Goal: Task Accomplishment & Management: Manage account settings

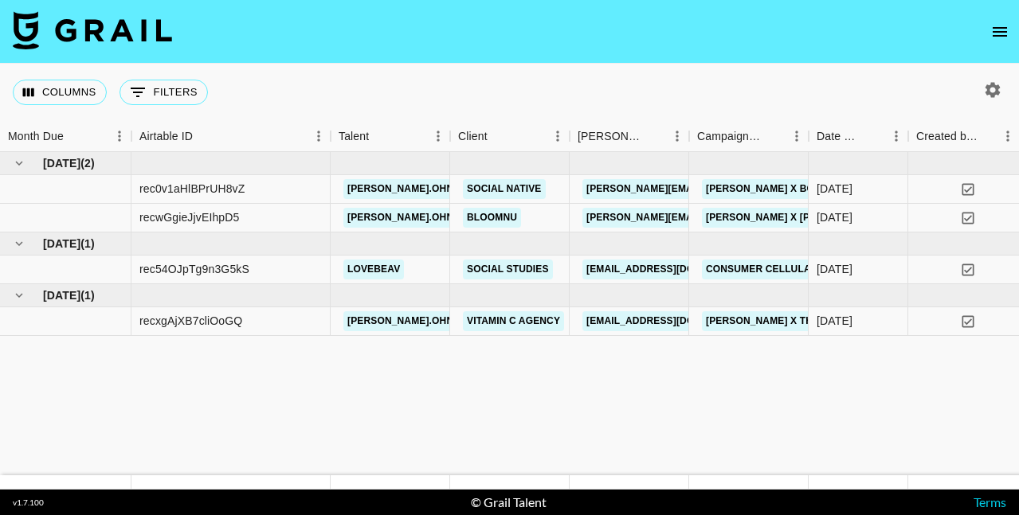
click at [994, 37] on icon "open drawer" at bounding box center [999, 31] width 19 height 19
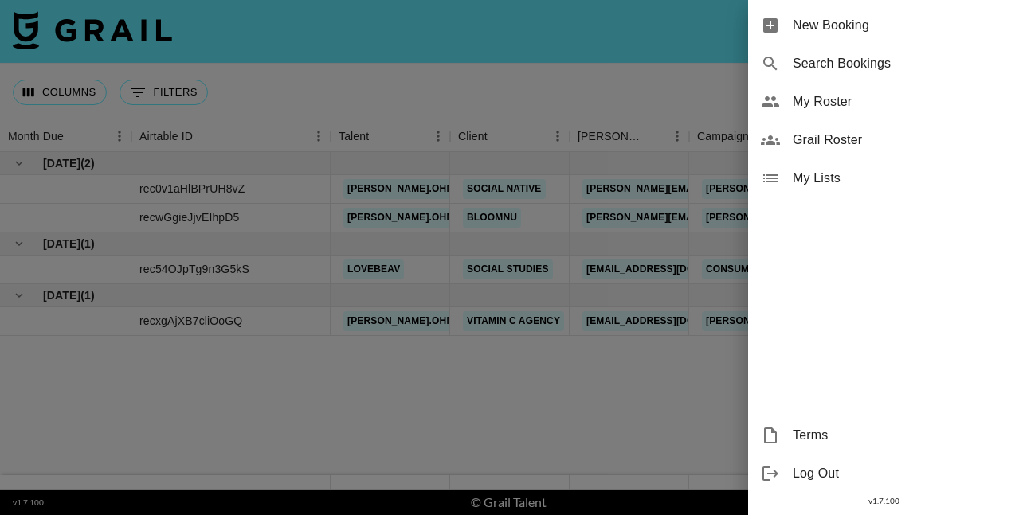
click at [798, 104] on span "My Roster" at bounding box center [900, 101] width 214 height 19
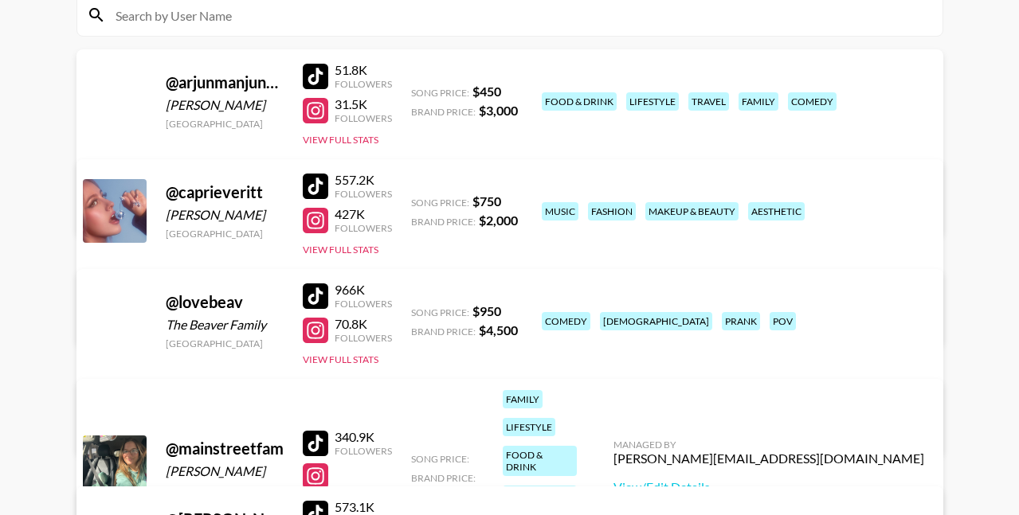
scroll to position [323, 0]
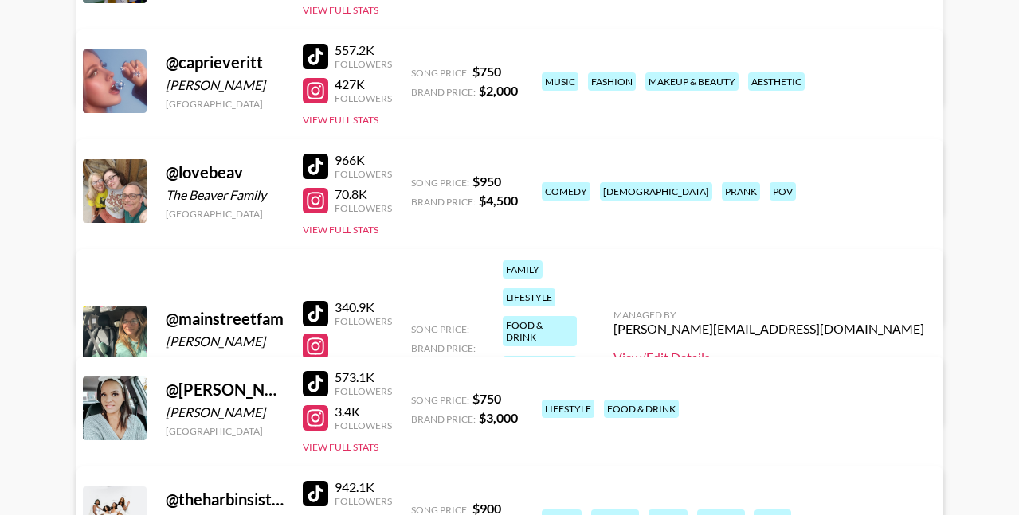
click at [828, 350] on link "View/Edit Details" at bounding box center [768, 358] width 311 height 16
click at [817, 350] on link "View/Edit Details" at bounding box center [768, 358] width 311 height 16
click at [416, 507] on link "View/Edit Details" at bounding box center [260, 515] width 311 height 16
click at [868, 350] on link "View/Edit Details" at bounding box center [768, 358] width 311 height 16
click at [818, 350] on link "View/Edit Details" at bounding box center [768, 358] width 311 height 16
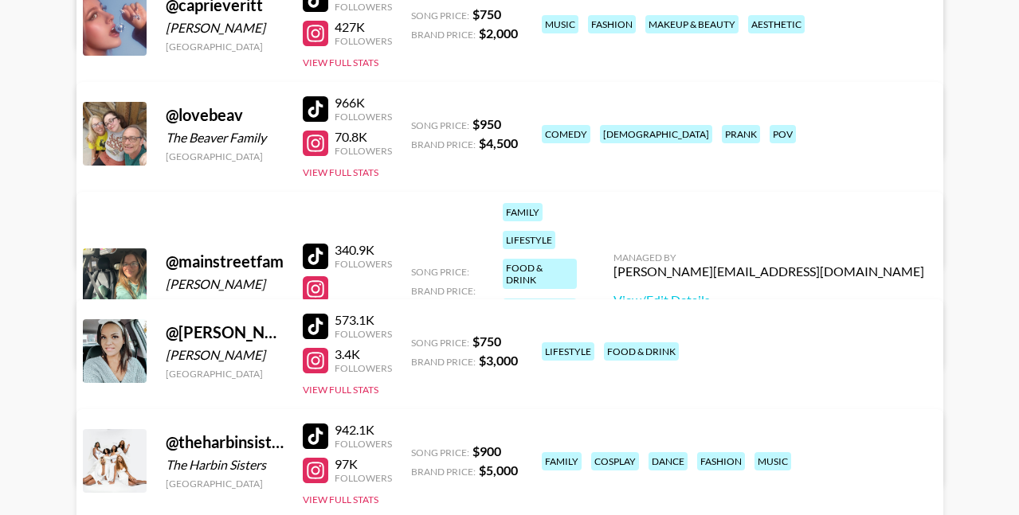
scroll to position [388, 0]
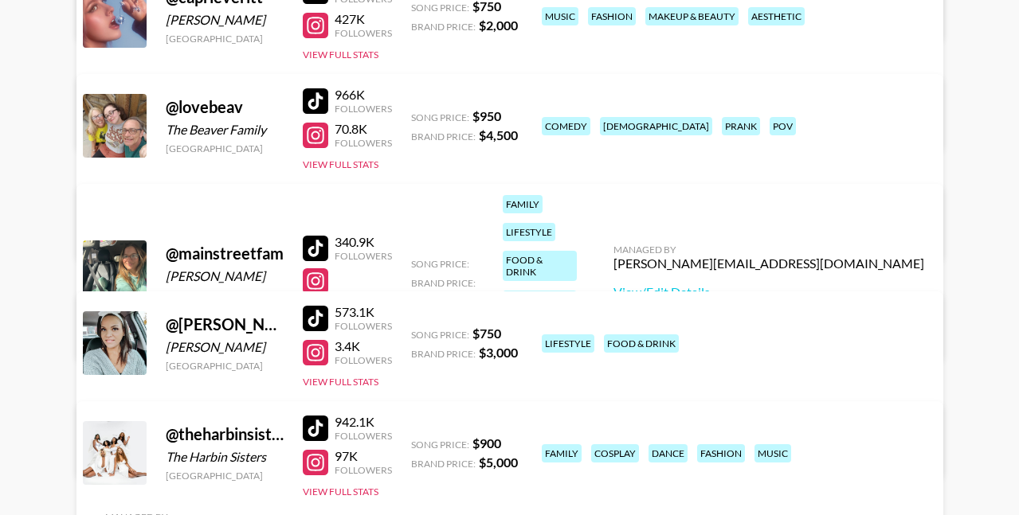
click at [416, 442] on link "View/Edit Details" at bounding box center [260, 450] width 311 height 16
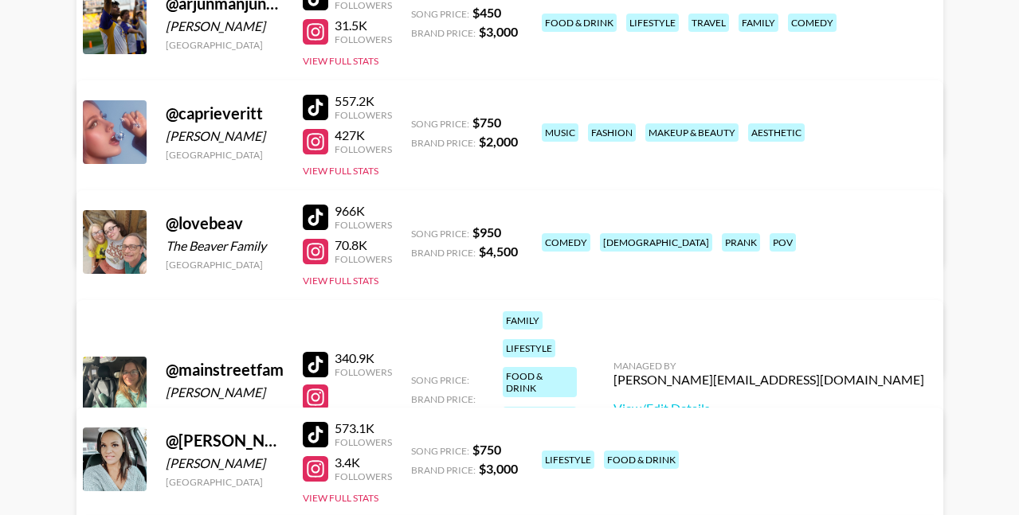
scroll to position [273, 0]
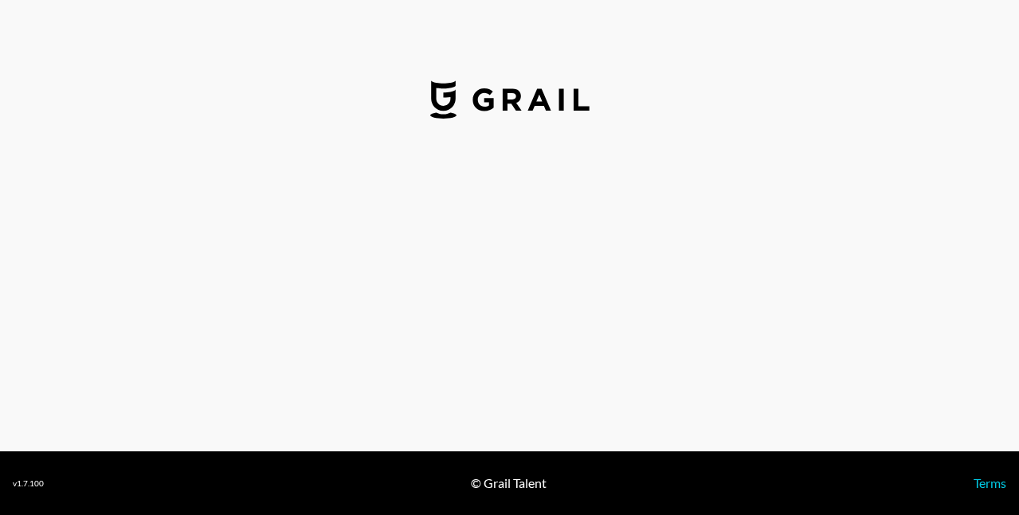
select select "USD"
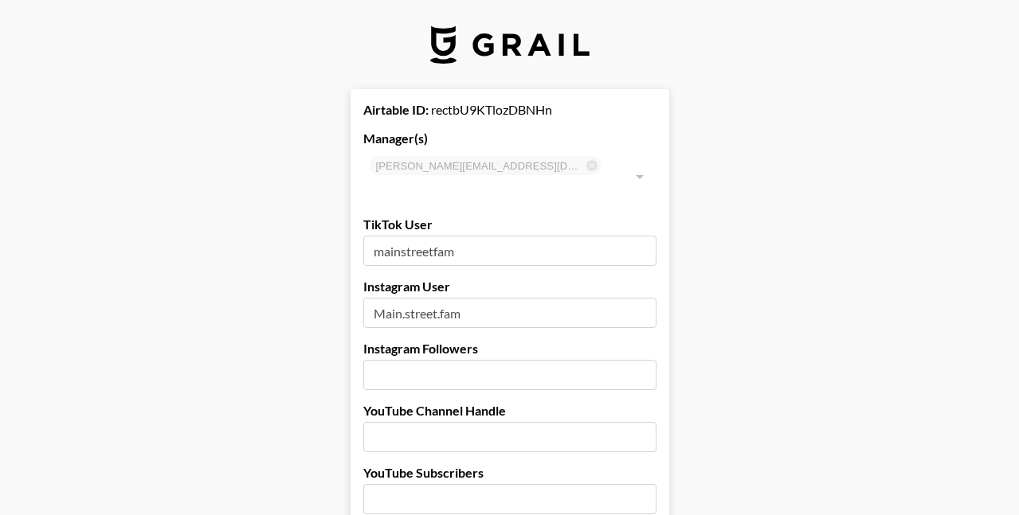
type input "United States"
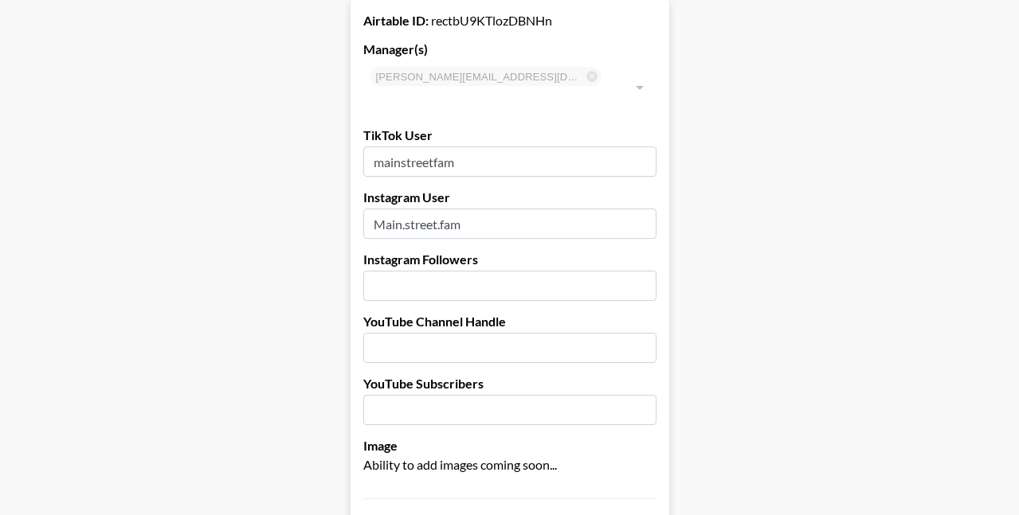
scroll to position [107, 0]
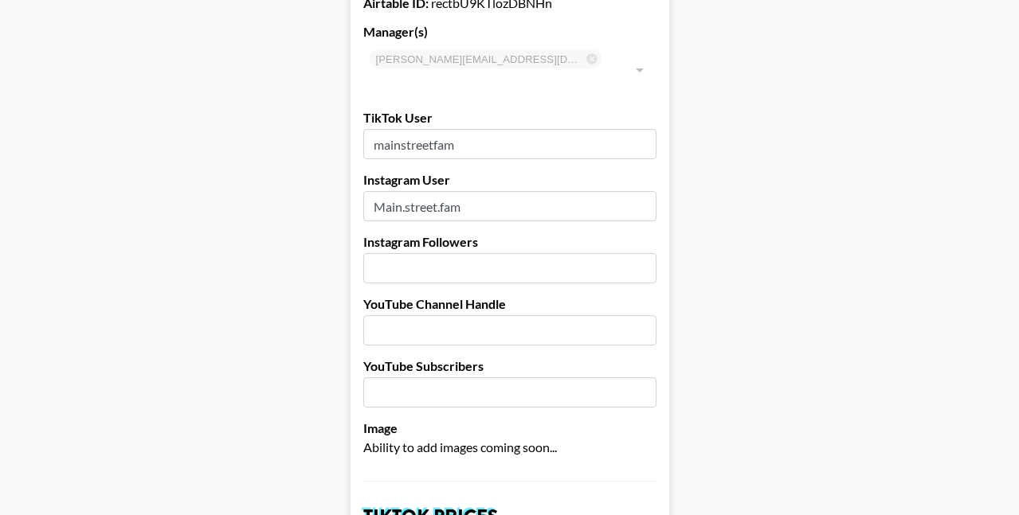
click at [439, 253] on input "number" at bounding box center [509, 268] width 293 height 30
type input "56.8"
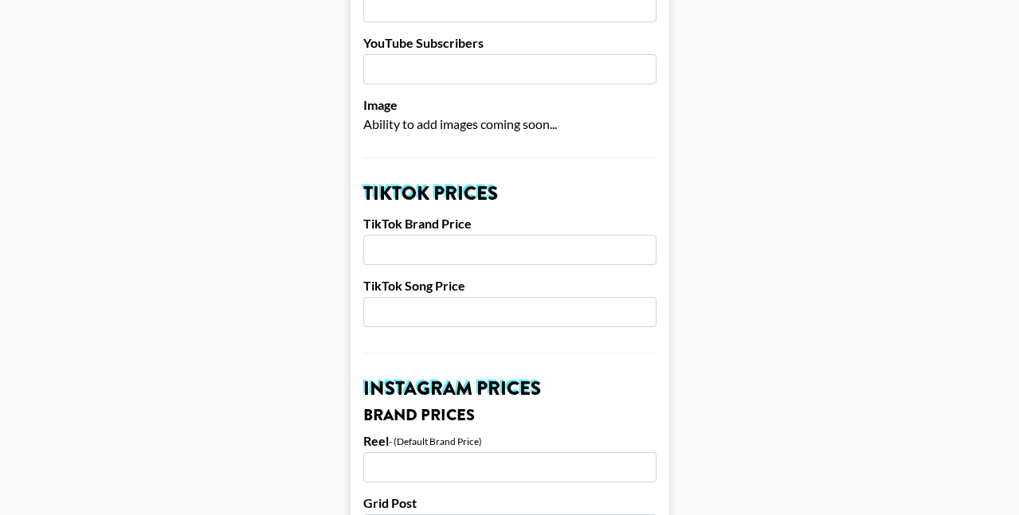
scroll to position [475, 0]
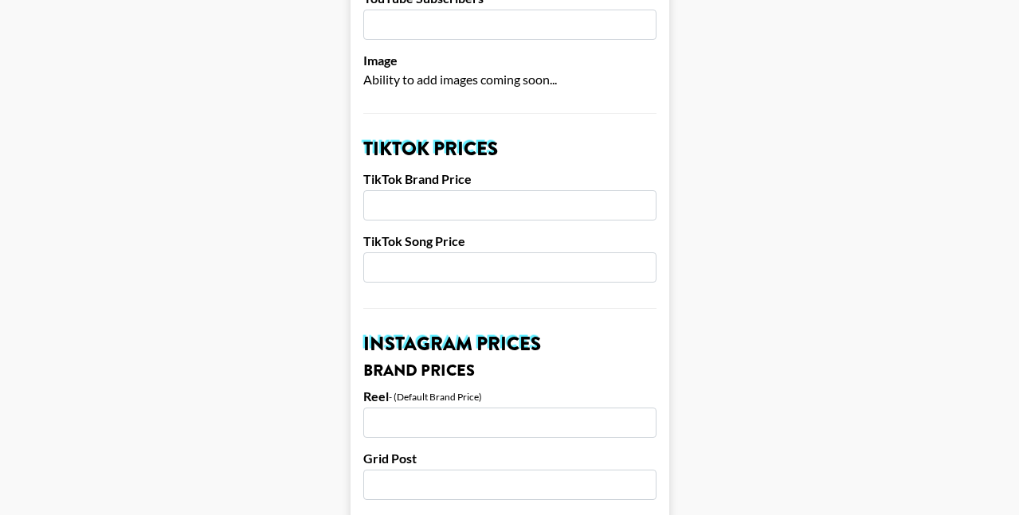
click at [443, 190] on input "number" at bounding box center [509, 205] width 293 height 30
type input "2500"
click at [431, 253] on input "number" at bounding box center [509, 268] width 293 height 30
type input "650"
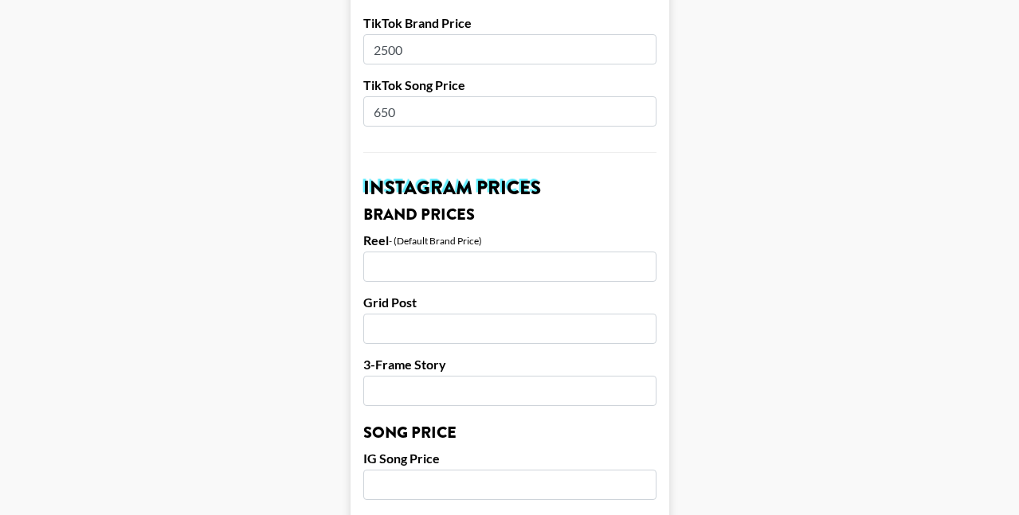
scroll to position [633, 0]
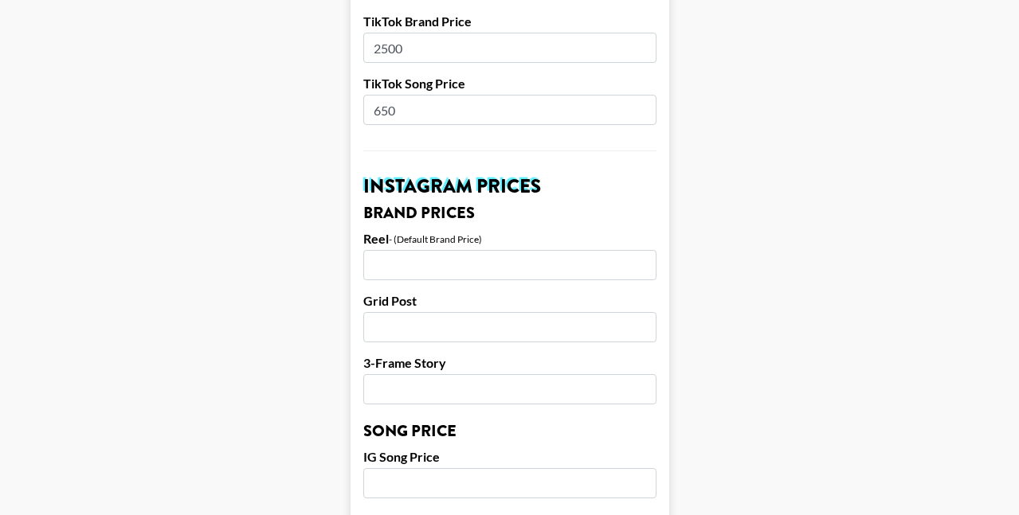
click at [436, 250] on input "number" at bounding box center [509, 265] width 293 height 30
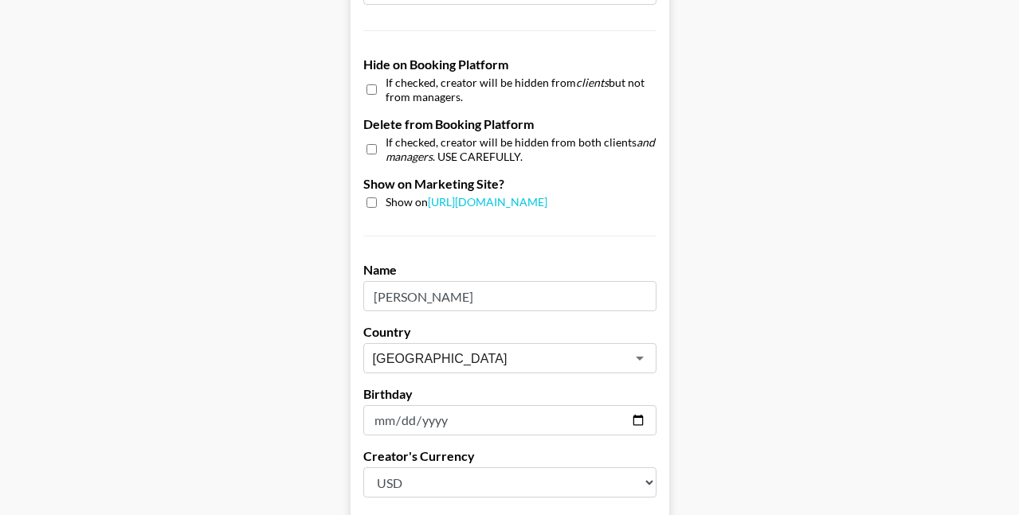
scroll to position [1501, 0]
click at [370, 197] on input "checkbox" at bounding box center [371, 202] width 10 height 10
checkbox input "true"
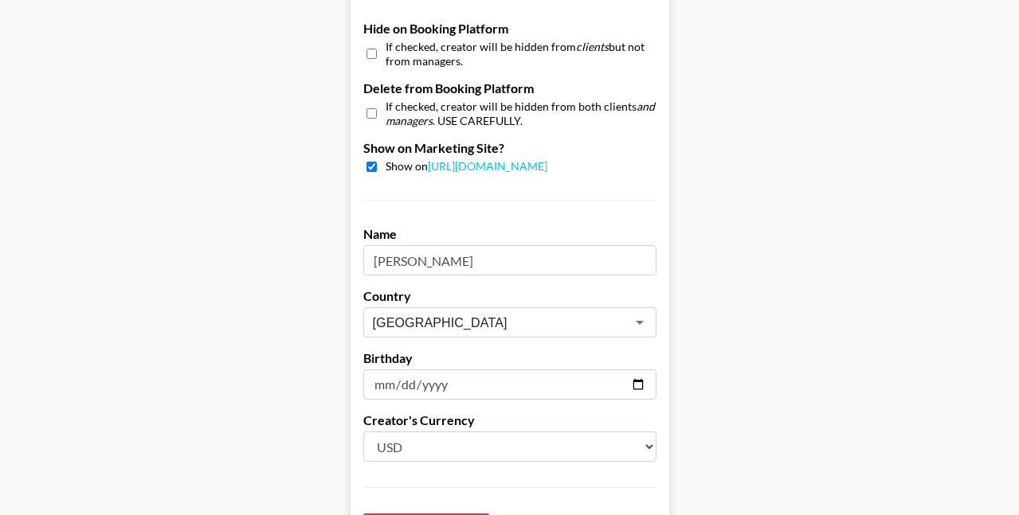
scroll to position [1534, 0]
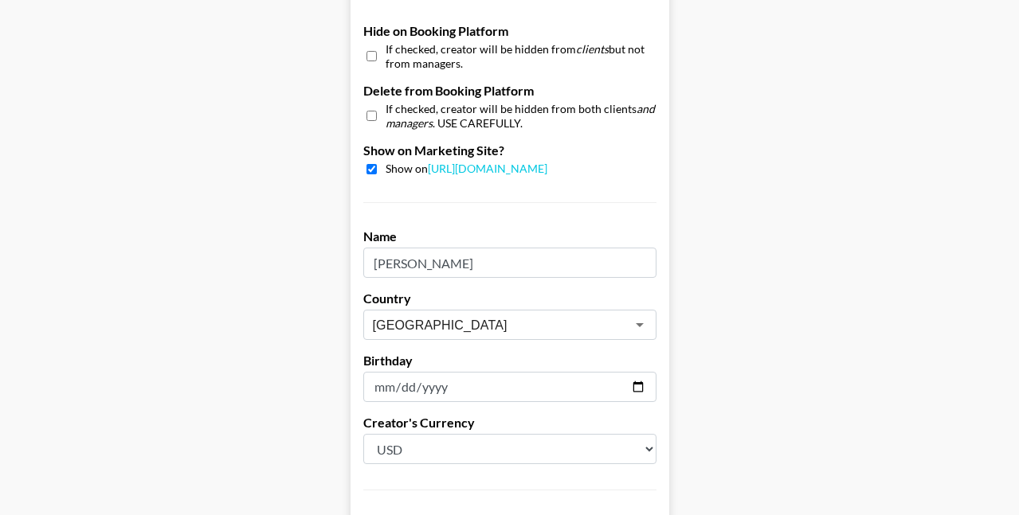
click at [384, 372] on input "date" at bounding box center [509, 387] width 293 height 30
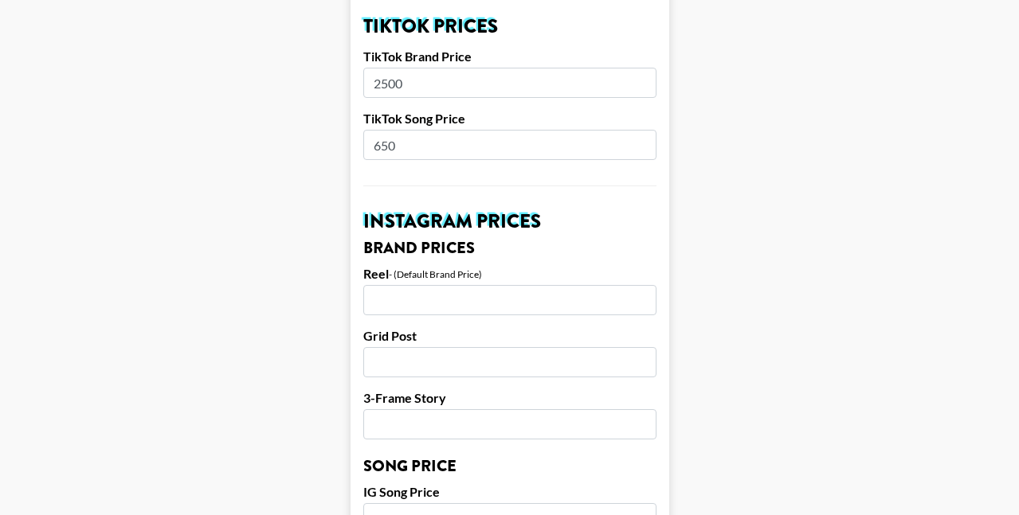
scroll to position [624, 0]
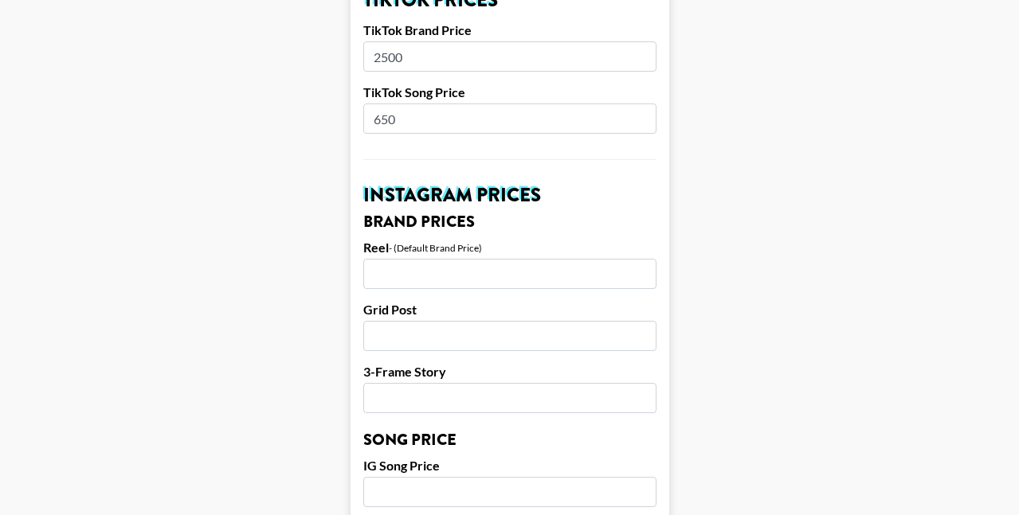
click at [436, 260] on input "number" at bounding box center [509, 274] width 293 height 30
type input "2500"
click at [437, 321] on input "number" at bounding box center [509, 336] width 293 height 30
click at [382, 41] on input "2500" at bounding box center [509, 56] width 293 height 30
type input "3000"
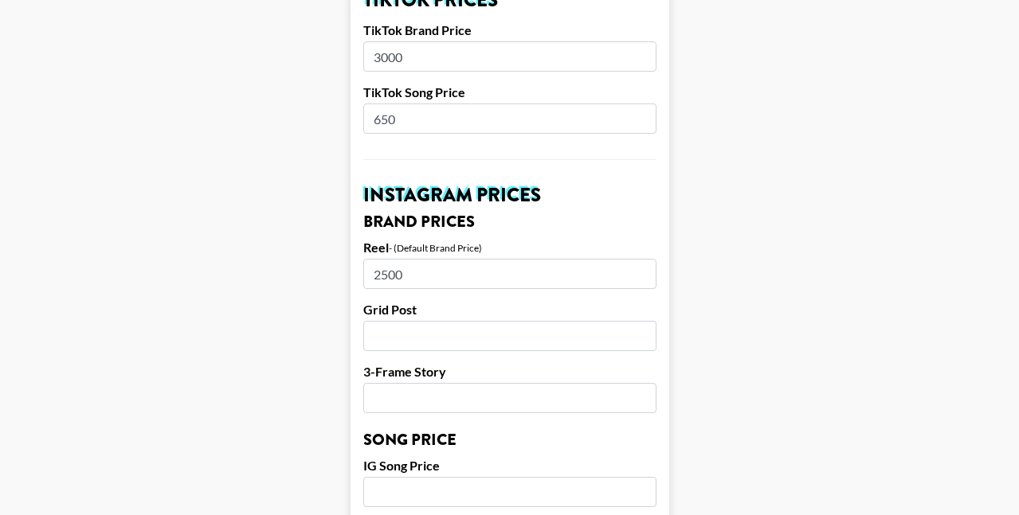
click at [403, 321] on input "number" at bounding box center [509, 336] width 293 height 30
type input "1000"
click at [441, 383] on input "number" at bounding box center [509, 398] width 293 height 30
type input "1000"
click at [437, 477] on input "number" at bounding box center [509, 492] width 293 height 30
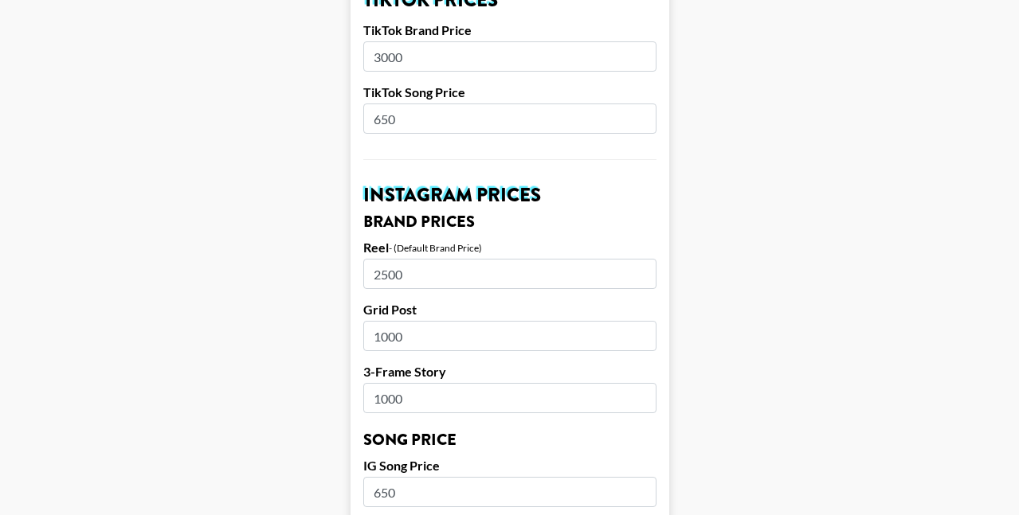
type input "650"
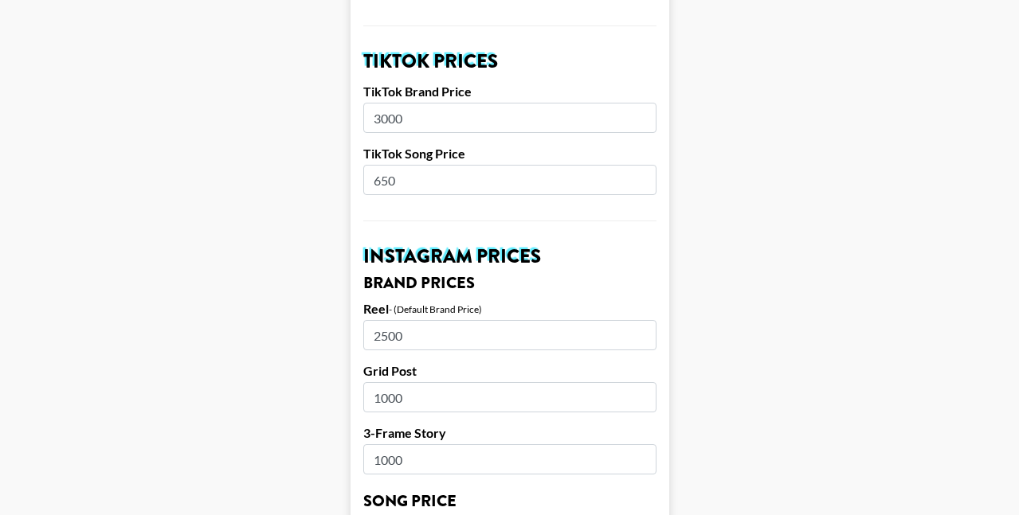
scroll to position [561, 0]
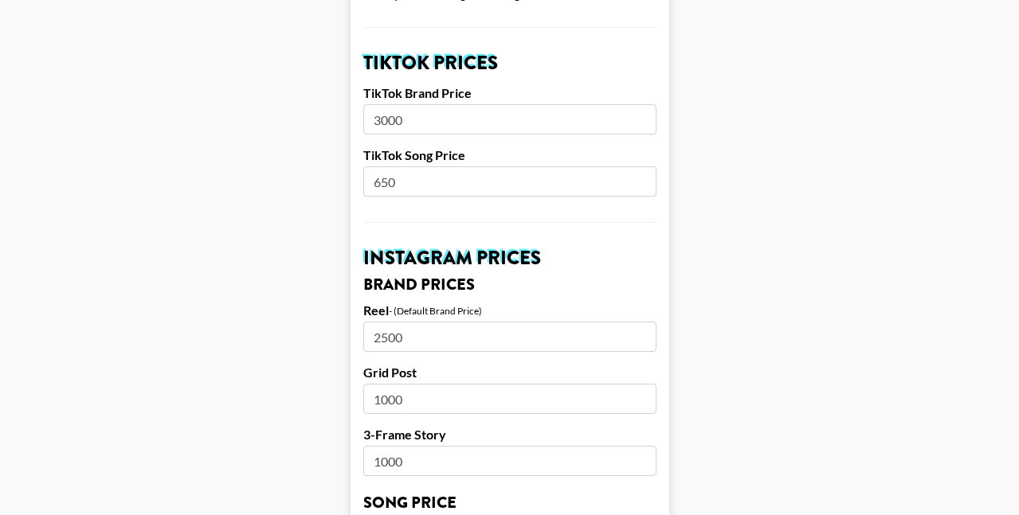
drag, startPoint x: 376, startPoint y: 437, endPoint x: 448, endPoint y: 437, distance: 71.7
click at [448, 446] on input "1000" at bounding box center [509, 461] width 293 height 30
type input "950"
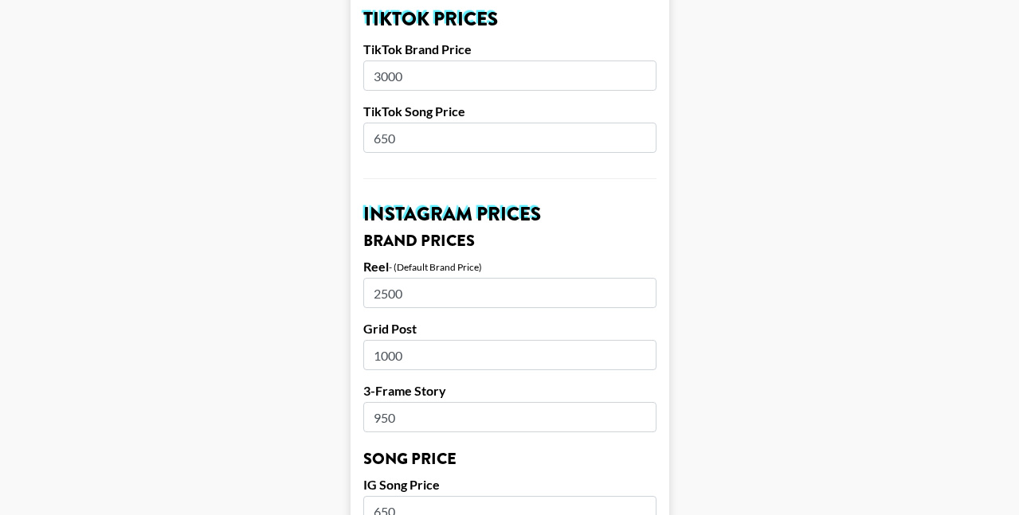
scroll to position [607, 0]
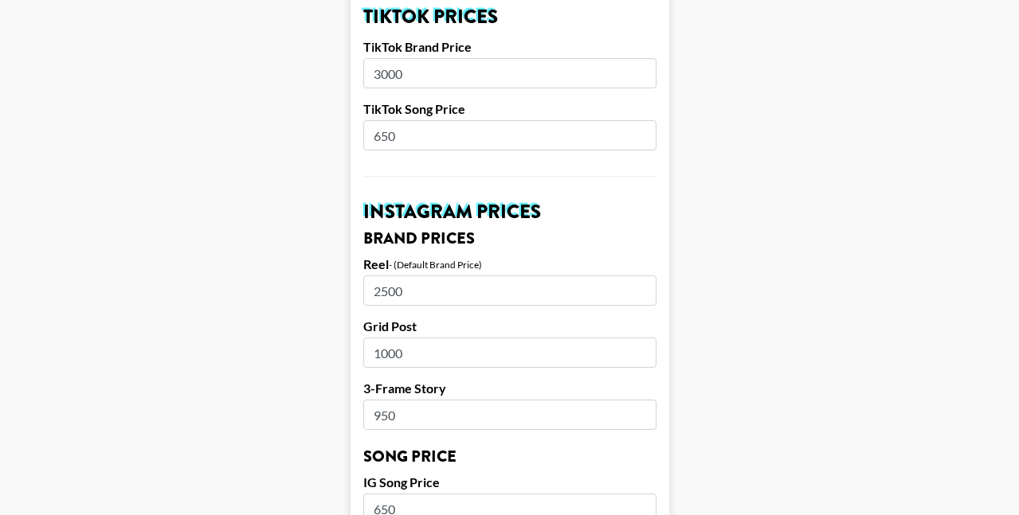
click at [387, 338] on input "1000" at bounding box center [509, 353] width 293 height 30
type input "1"
type input "1750"
click at [293, 323] on main "Airtable ID: rectbU9KTlozDBNHn Manager(s) carly@grail-talent.com ​ TikTok User …" at bounding box center [509, 484] width 993 height 2005
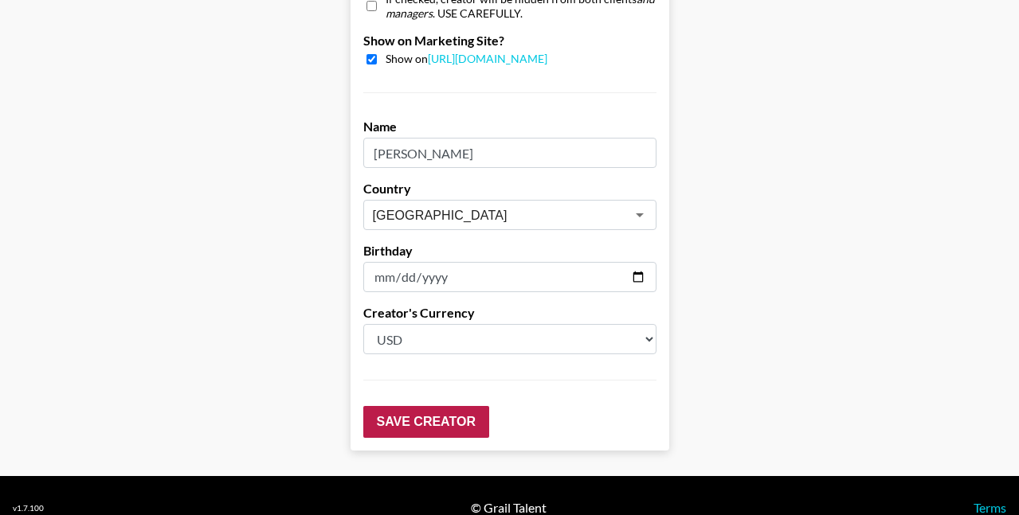
click at [428, 406] on input "Save Creator" at bounding box center [426, 422] width 126 height 32
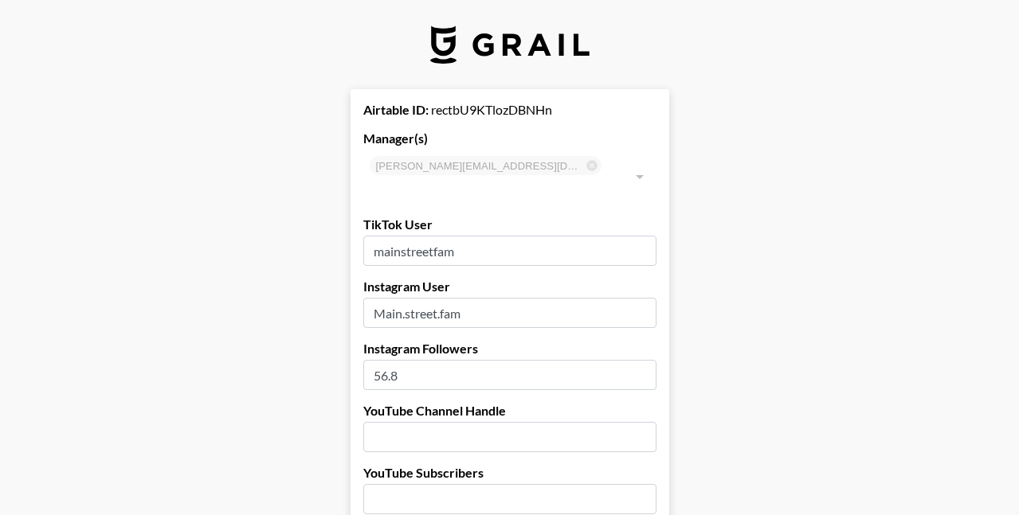
scroll to position [0, 0]
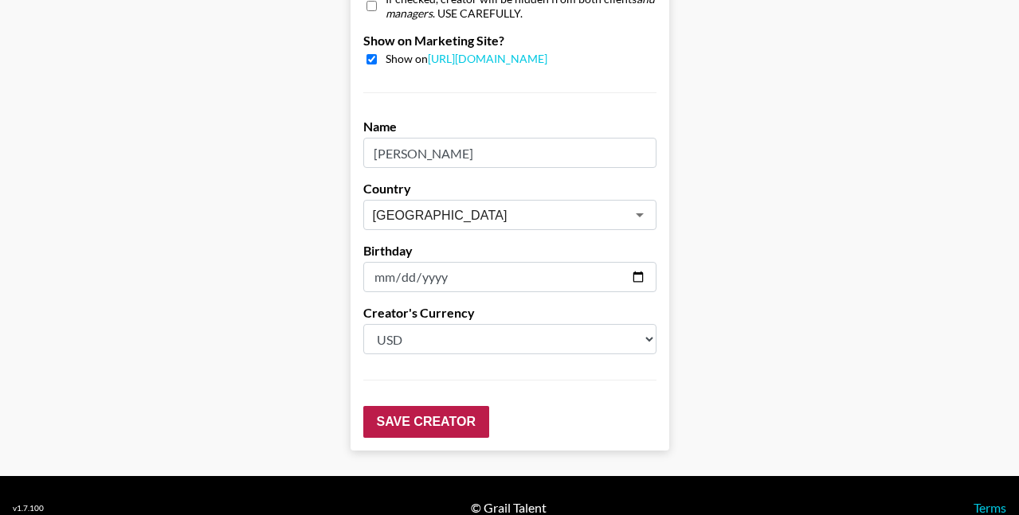
click at [420, 410] on input "Save Creator" at bounding box center [426, 422] width 126 height 32
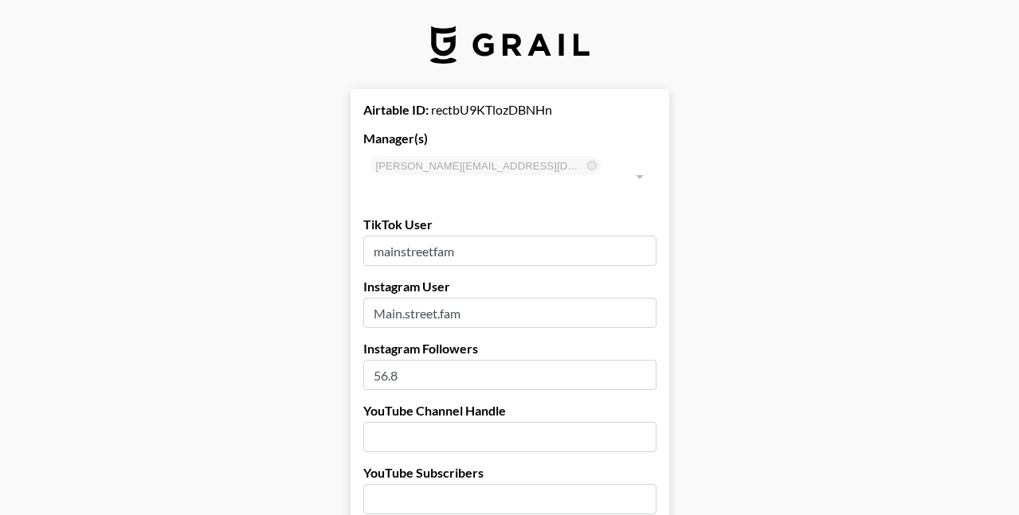
type input "56"
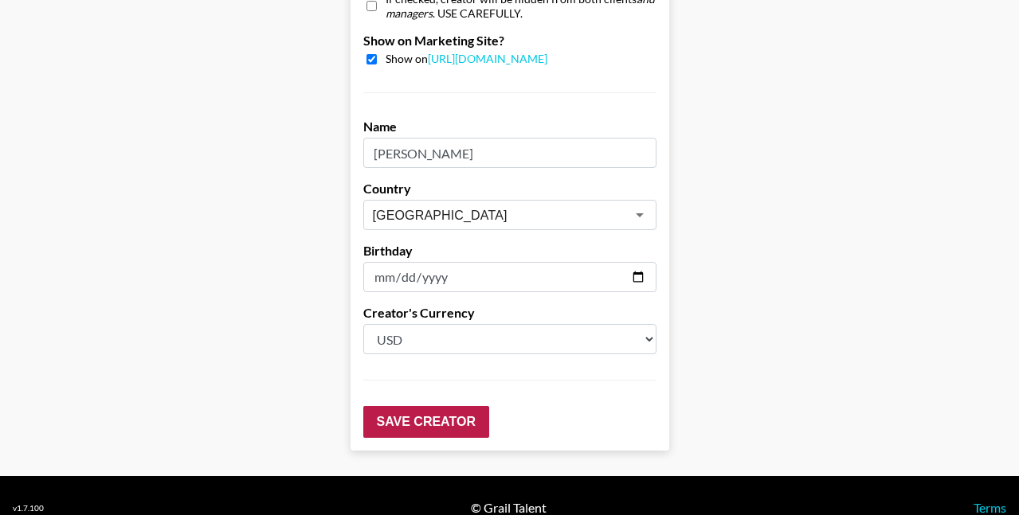
click at [409, 406] on input "Save Creator" at bounding box center [426, 422] width 126 height 32
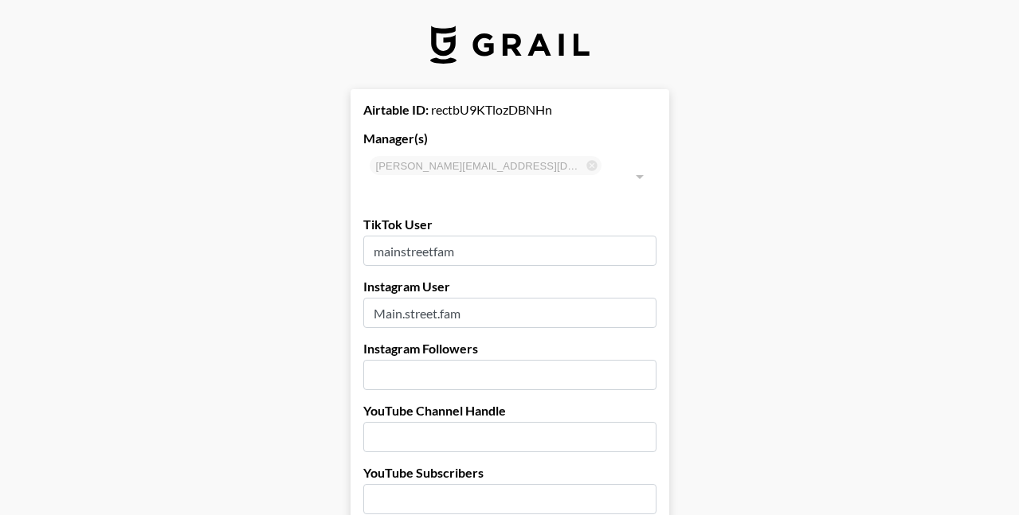
click at [393, 360] on input "number" at bounding box center [509, 375] width 293 height 30
type input "56800"
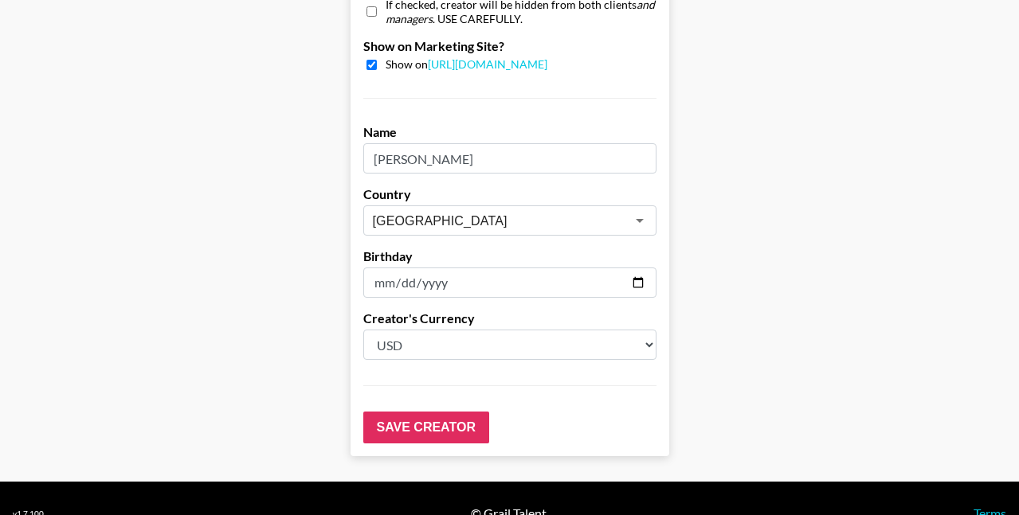
scroll to position [1643, 0]
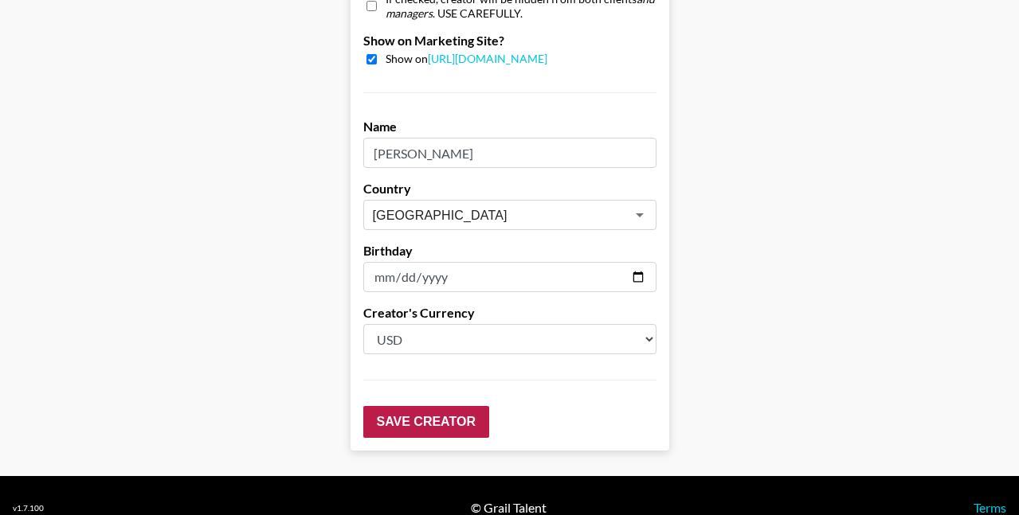
click at [386, 406] on input "Save Creator" at bounding box center [426, 422] width 126 height 32
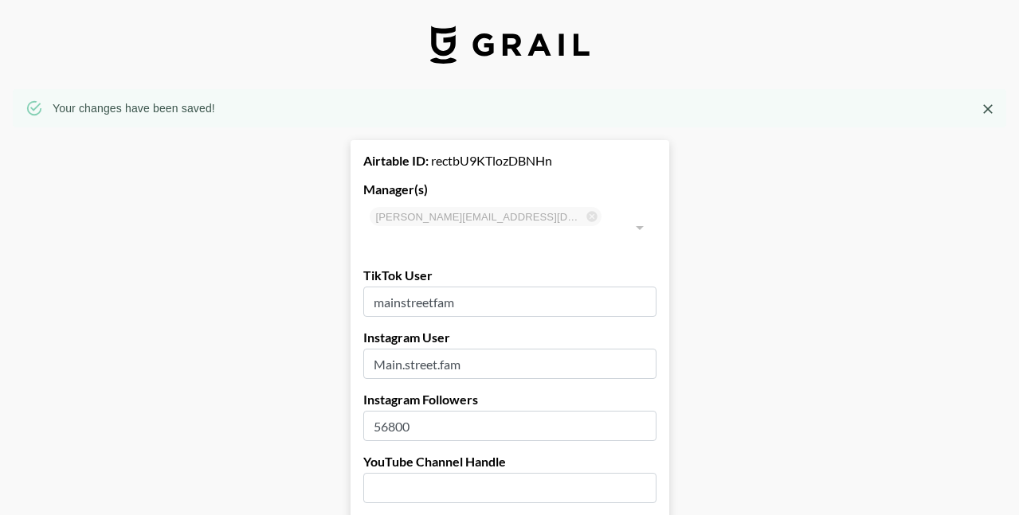
scroll to position [0, 0]
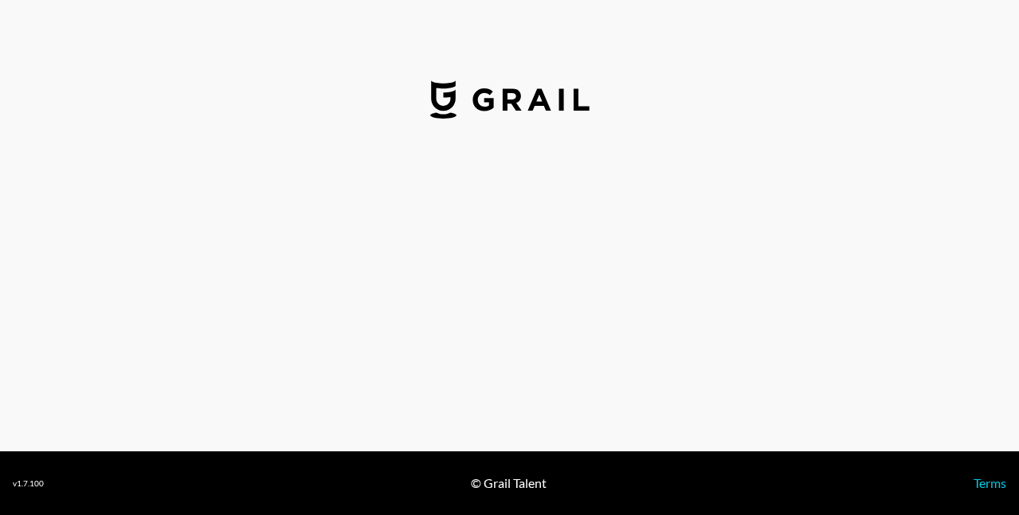
select select "USD"
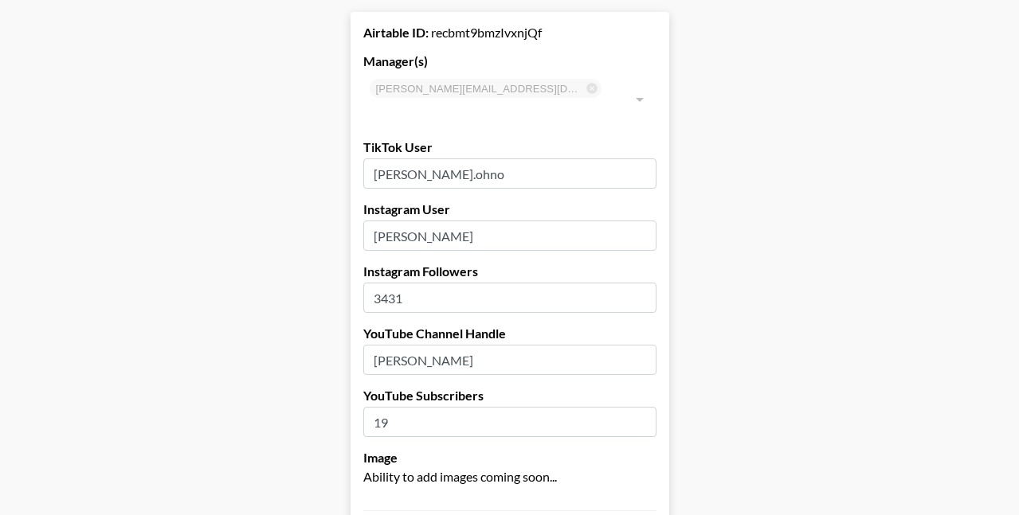
scroll to position [83, 0]
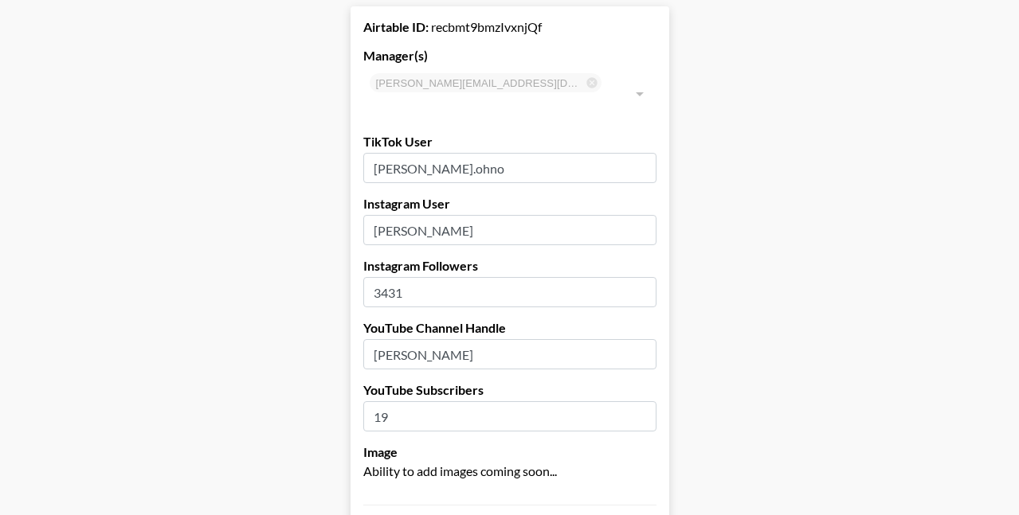
drag, startPoint x: 423, startPoint y: 268, endPoint x: 351, endPoint y: 267, distance: 71.7
type input "15"
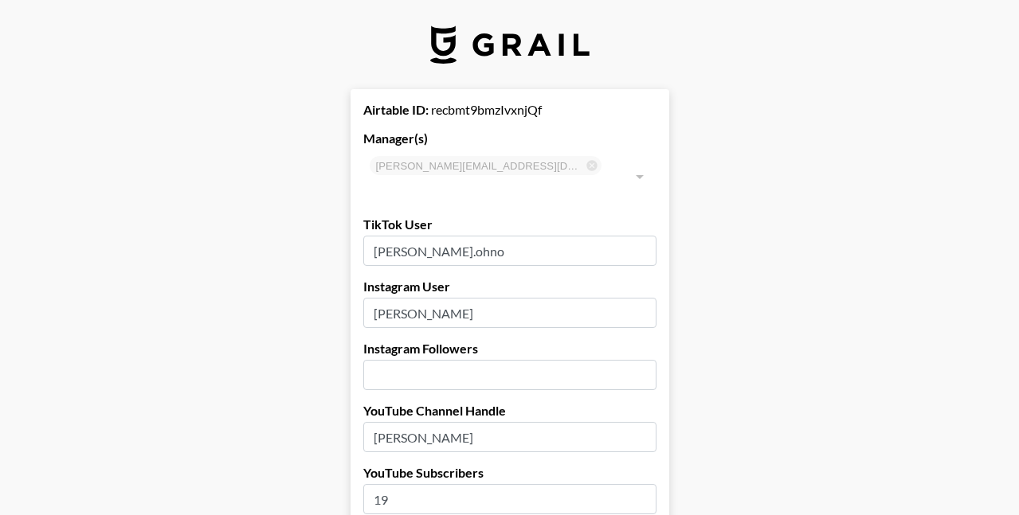
scroll to position [0, 0]
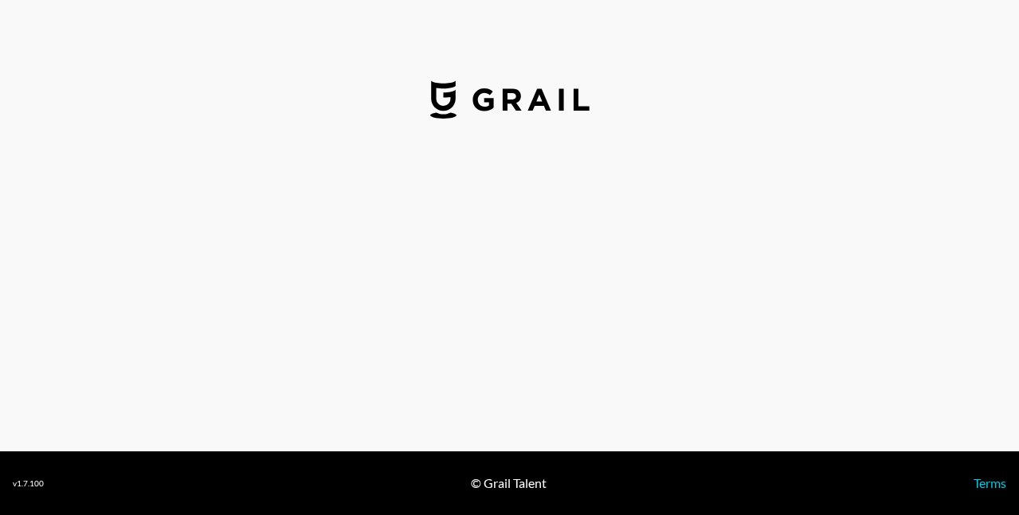
select select "USD"
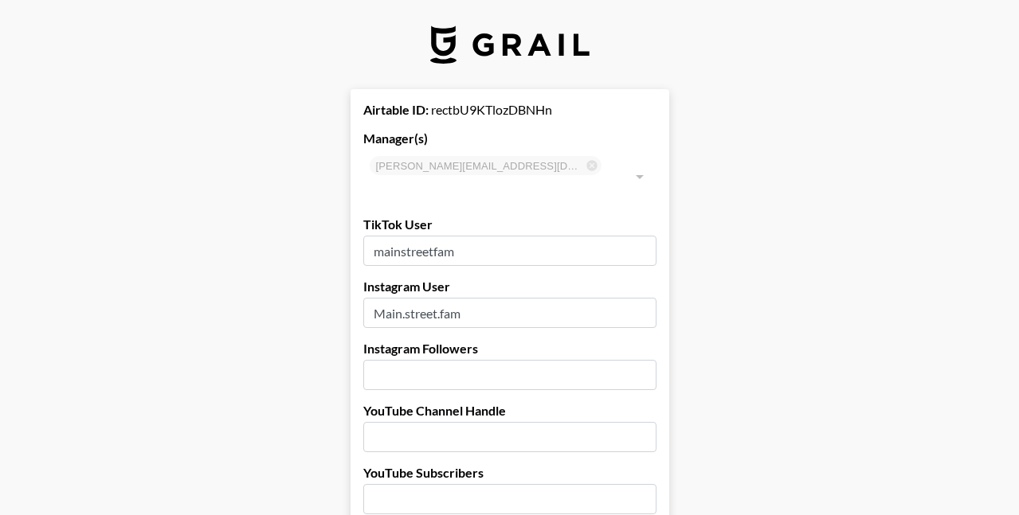
type input "[GEOGRAPHIC_DATA]"
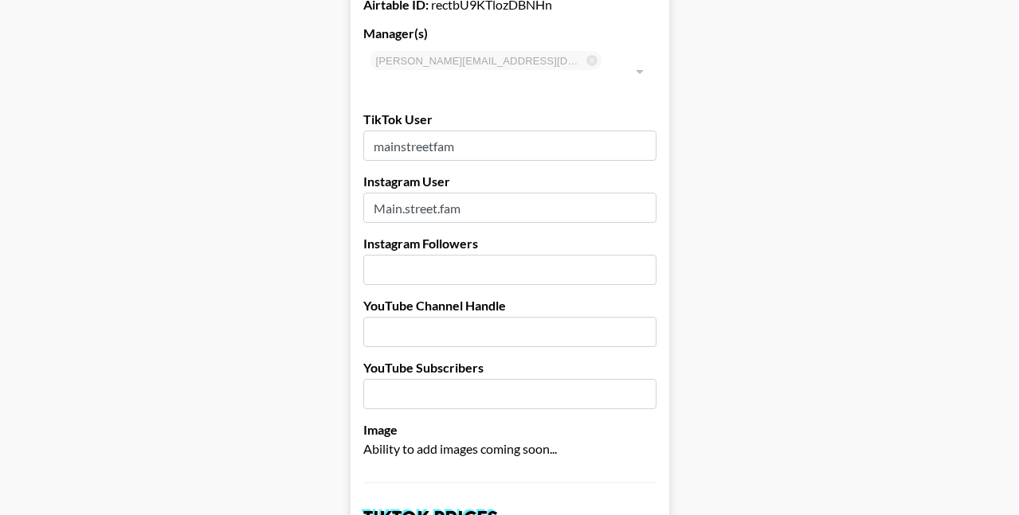
scroll to position [103, 0]
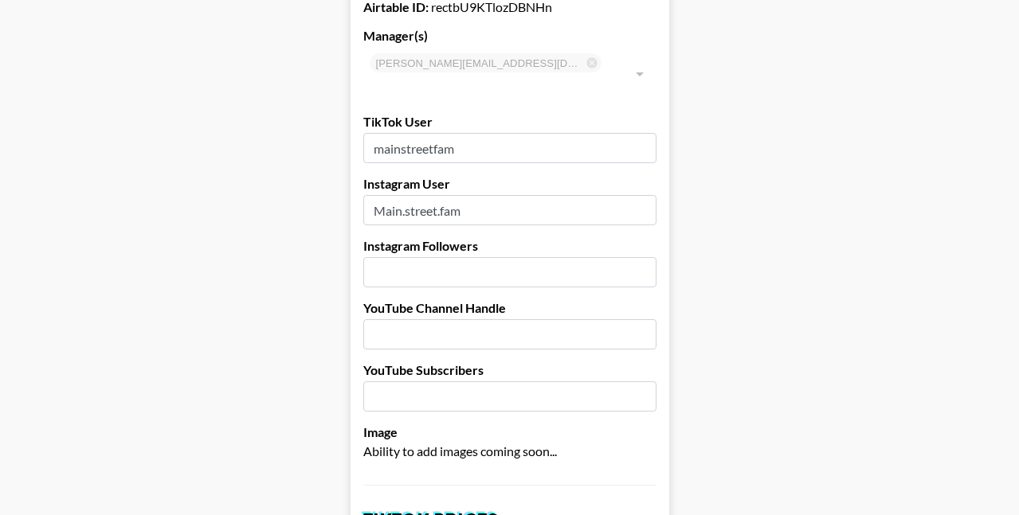
click at [438, 257] on input "number" at bounding box center [509, 272] width 293 height 30
type input "56"
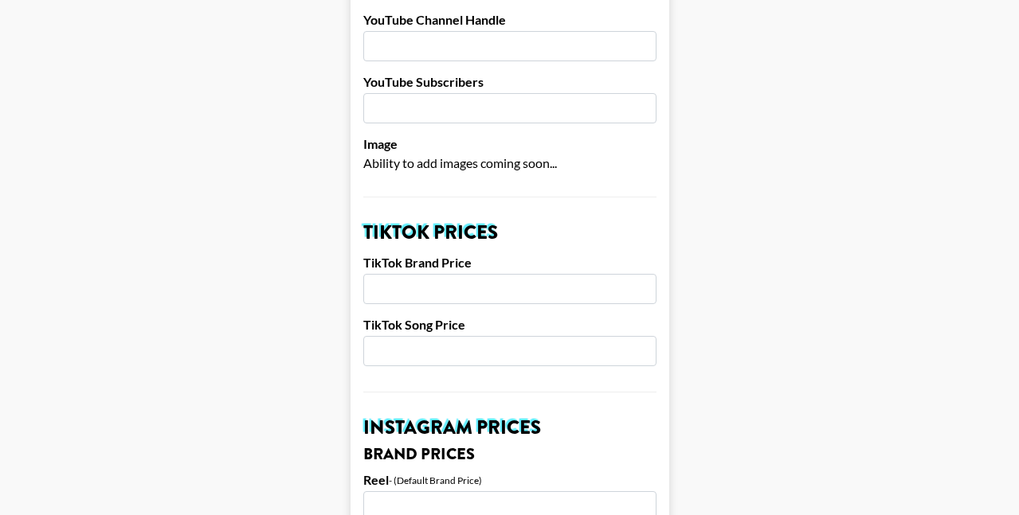
scroll to position [417, 0]
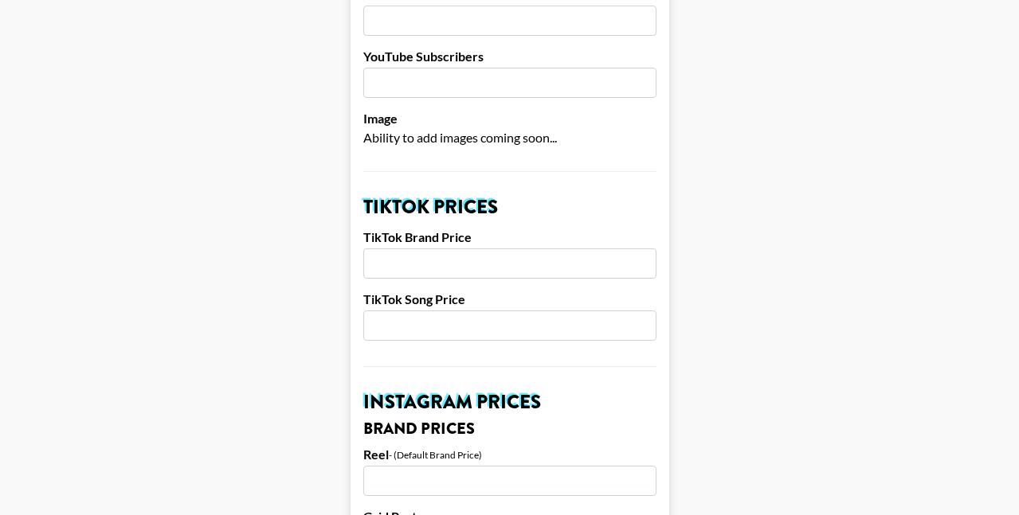
click at [422, 249] on input "number" at bounding box center [509, 264] width 293 height 30
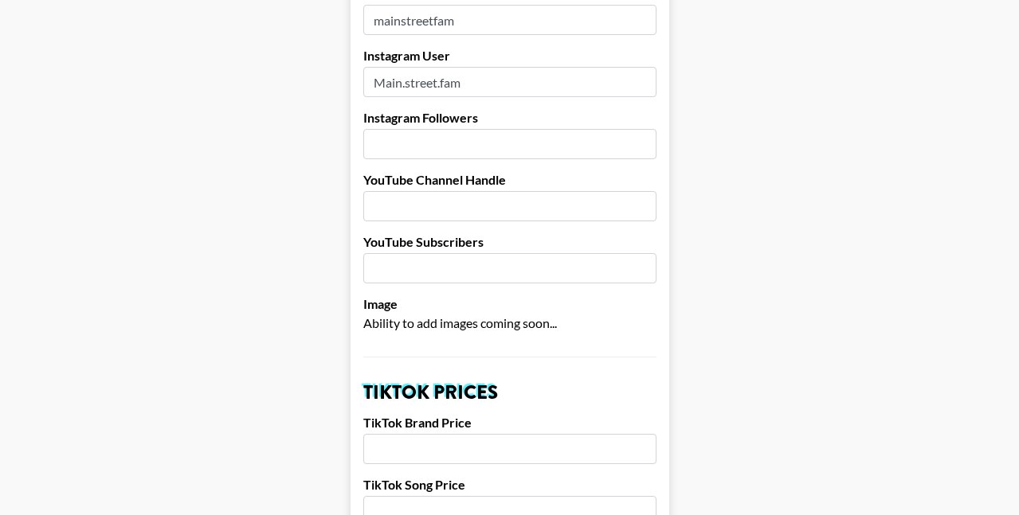
scroll to position [228, 0]
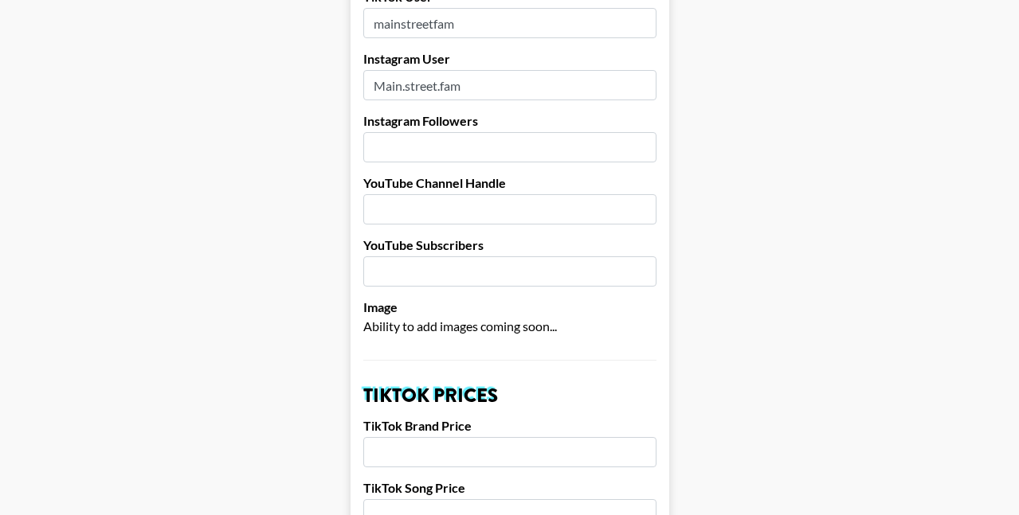
click at [392, 132] on input "number" at bounding box center [509, 147] width 293 height 30
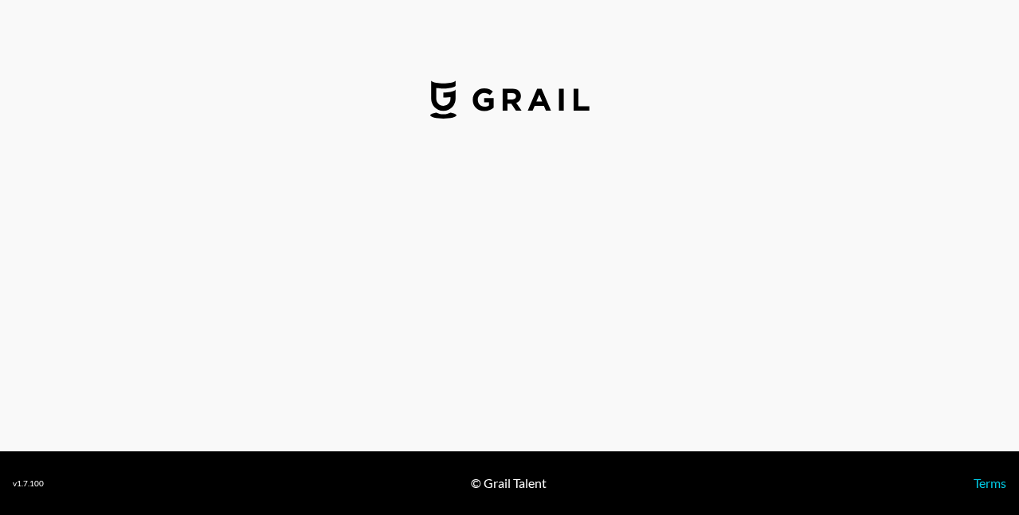
select select "USD"
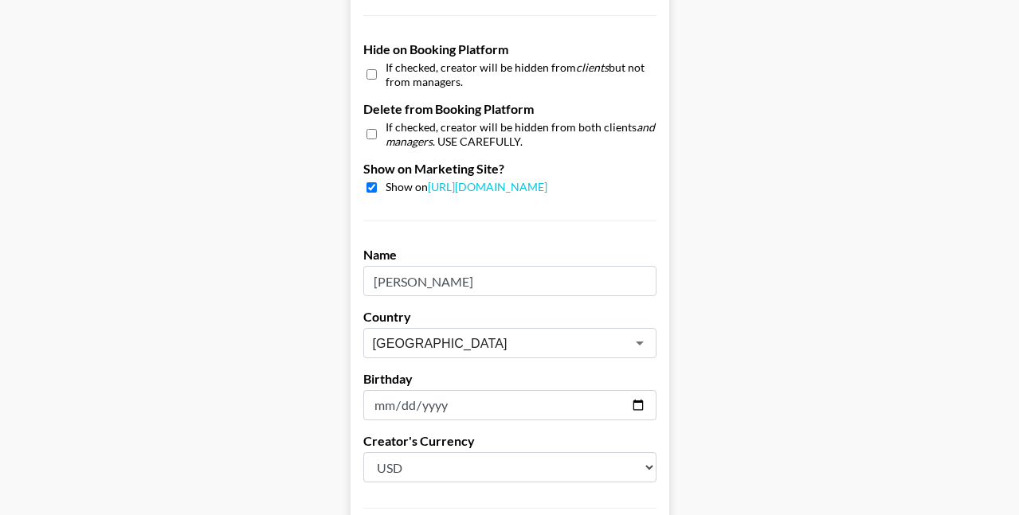
scroll to position [1516, 0]
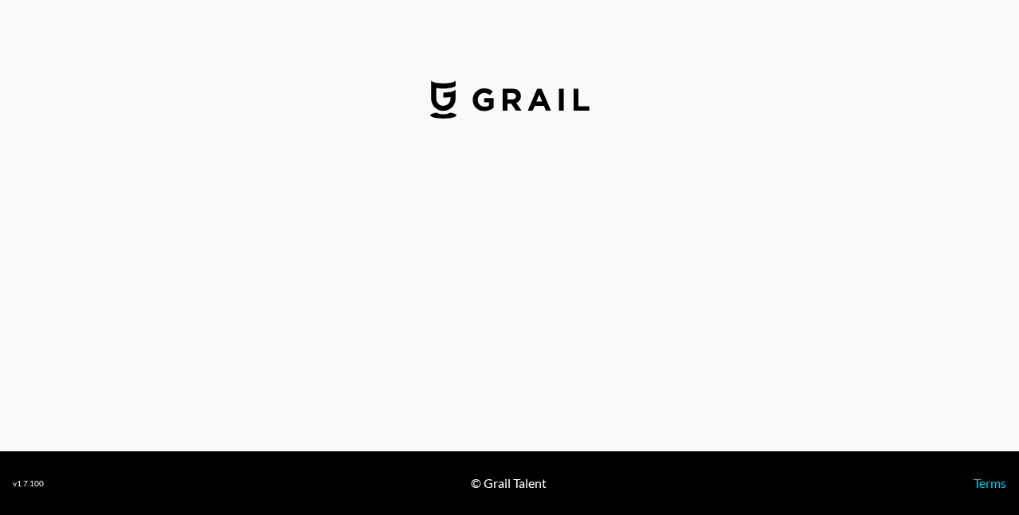
select select "USD"
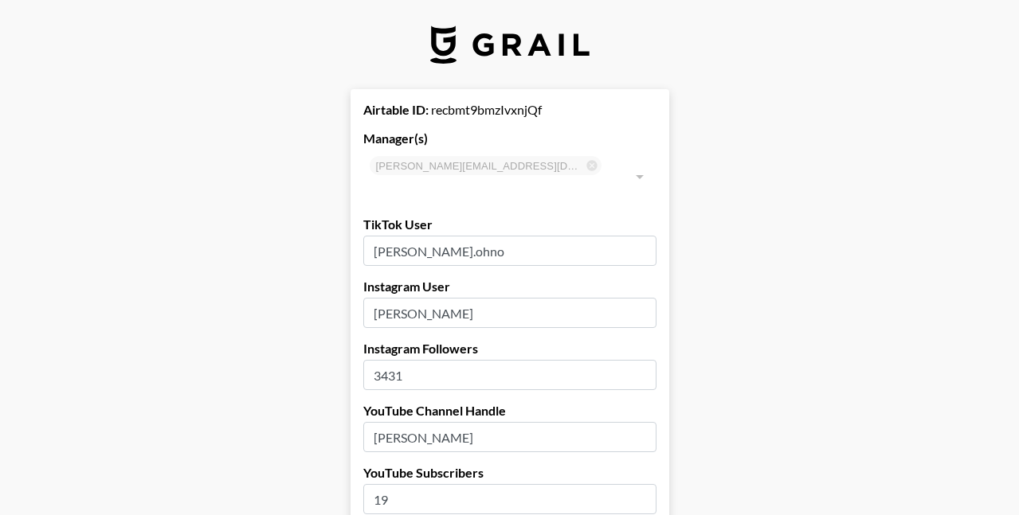
type input "[GEOGRAPHIC_DATA]"
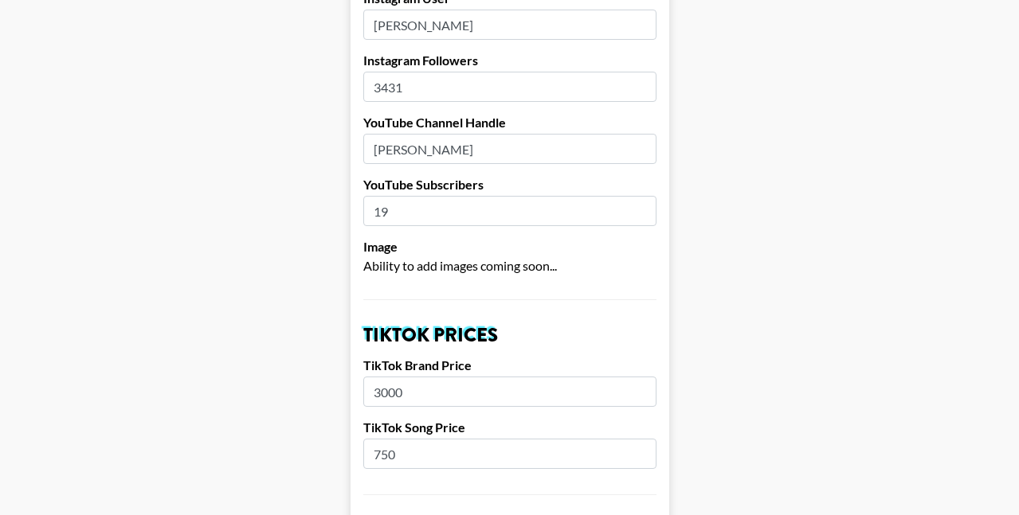
scroll to position [312, 0]
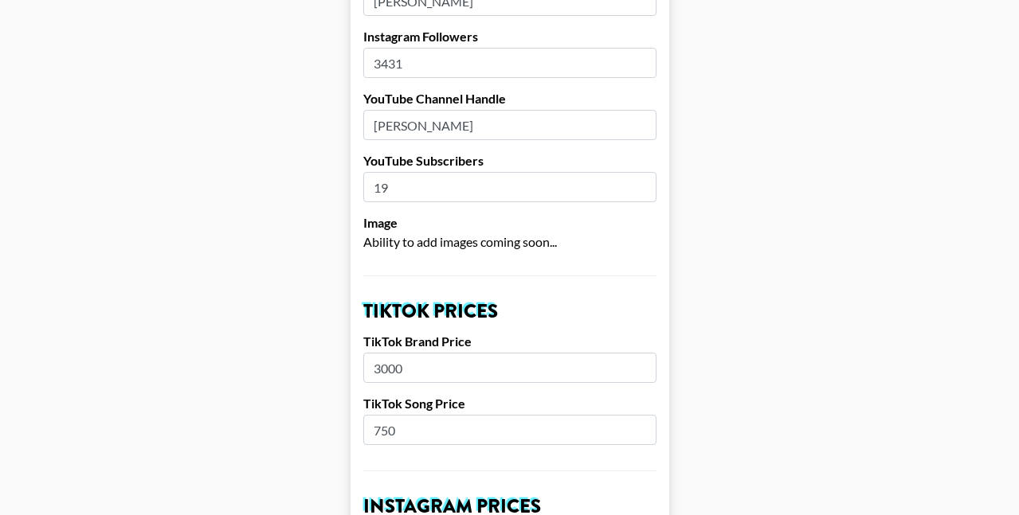
click at [386, 353] on input "3000" at bounding box center [509, 368] width 293 height 30
type input "3500"
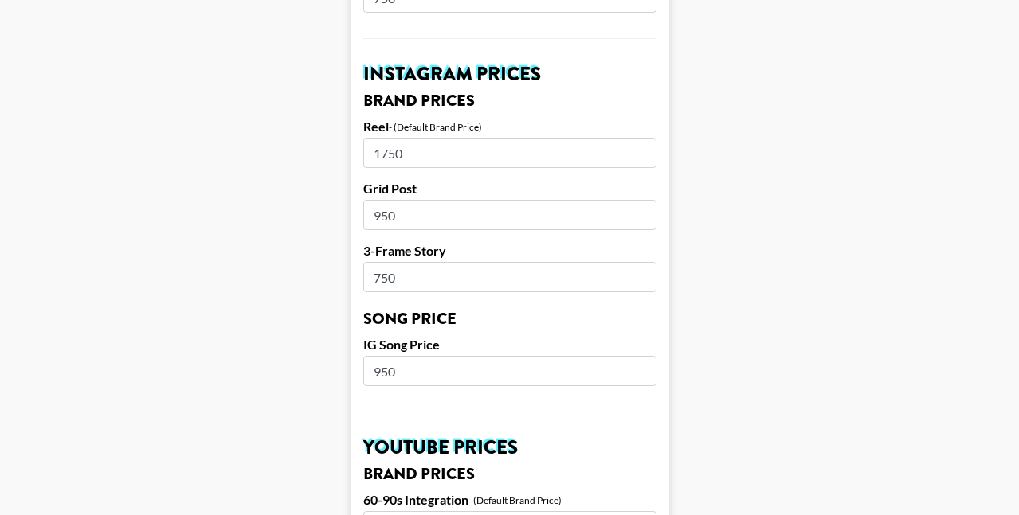
scroll to position [749, 0]
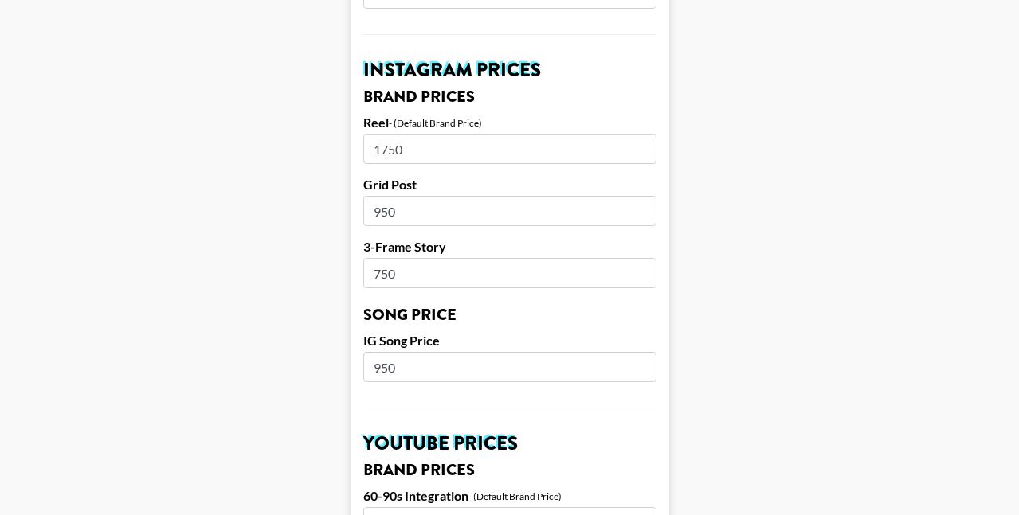
drag, startPoint x: 398, startPoint y: 187, endPoint x: 371, endPoint y: 186, distance: 26.3
click at [371, 196] on input "950" at bounding box center [509, 211] width 293 height 30
type input "1000"
type input "1"
type input "950"
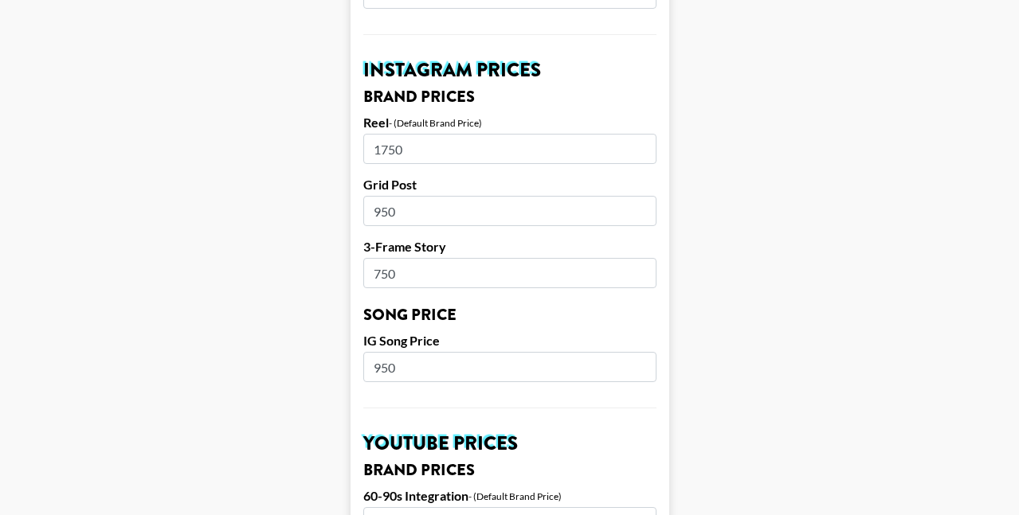
click at [380, 352] on input "950" at bounding box center [509, 367] width 293 height 30
type input "750"
click at [328, 352] on main "Airtable ID: recbmt9bmzIvxnjQf Manager(s) carly@grail-talent.com ​ TikTok User …" at bounding box center [509, 342] width 993 height 2005
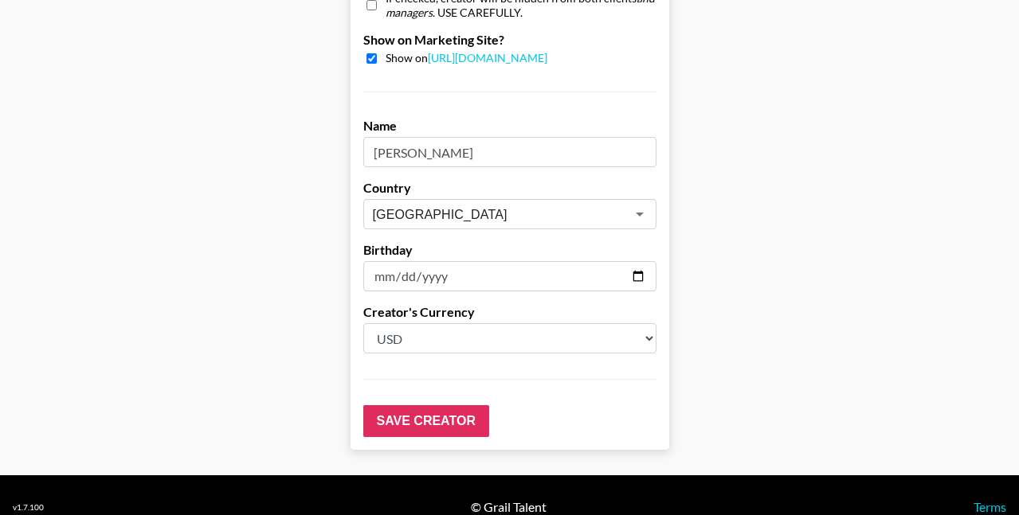
scroll to position [1643, 0]
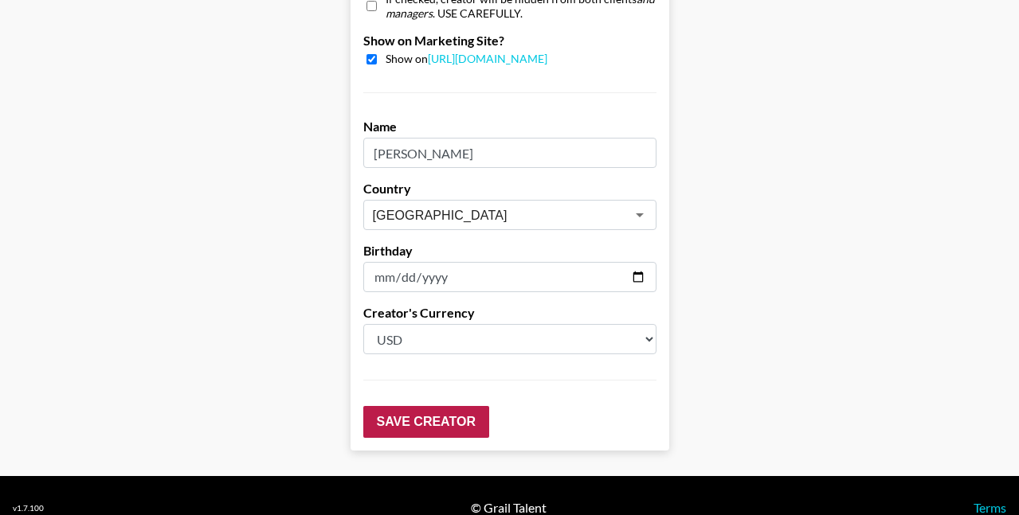
click at [391, 406] on input "Save Creator" at bounding box center [426, 422] width 126 height 32
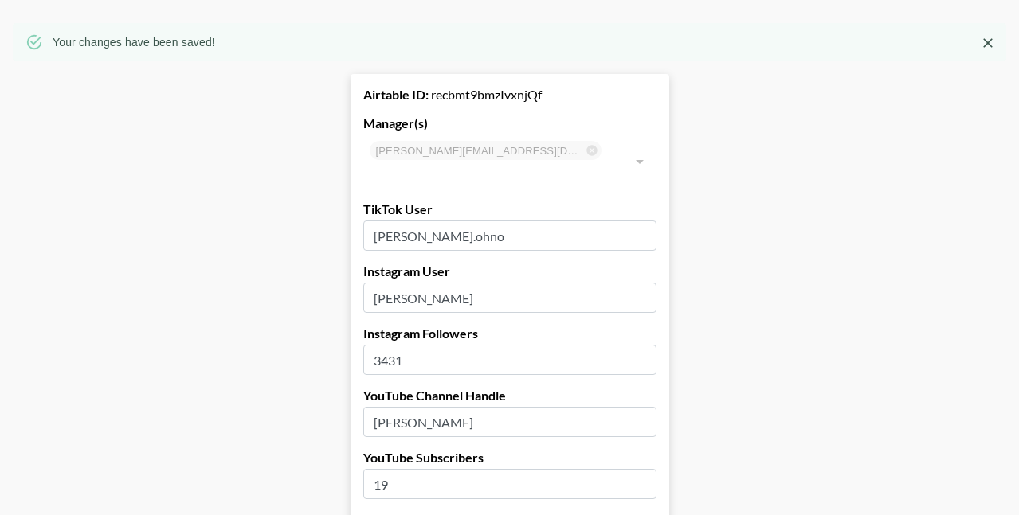
scroll to position [71, 0]
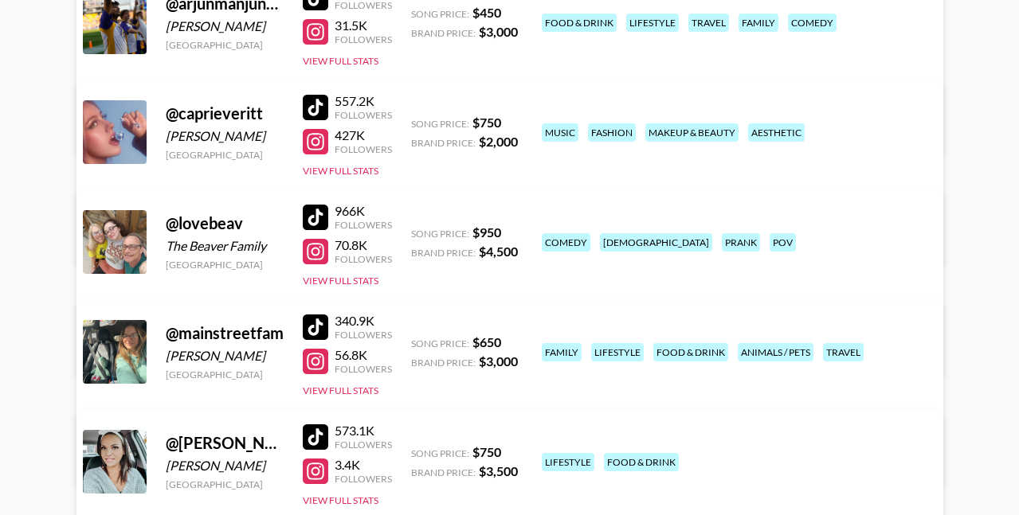
scroll to position [327, 0]
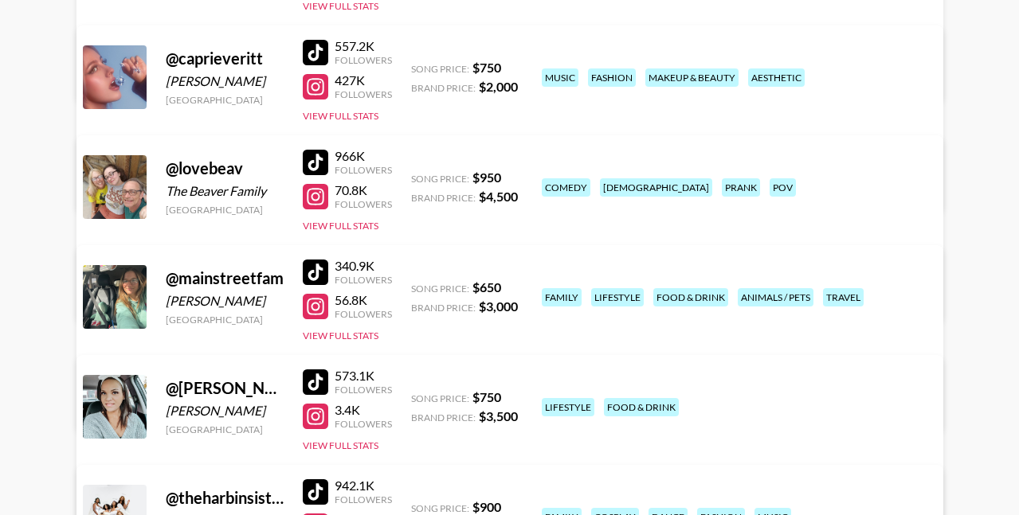
click at [314, 310] on div at bounding box center [315, 306] width 25 height 25
click at [351, 339] on button "View Full Stats" at bounding box center [341, 336] width 76 height 12
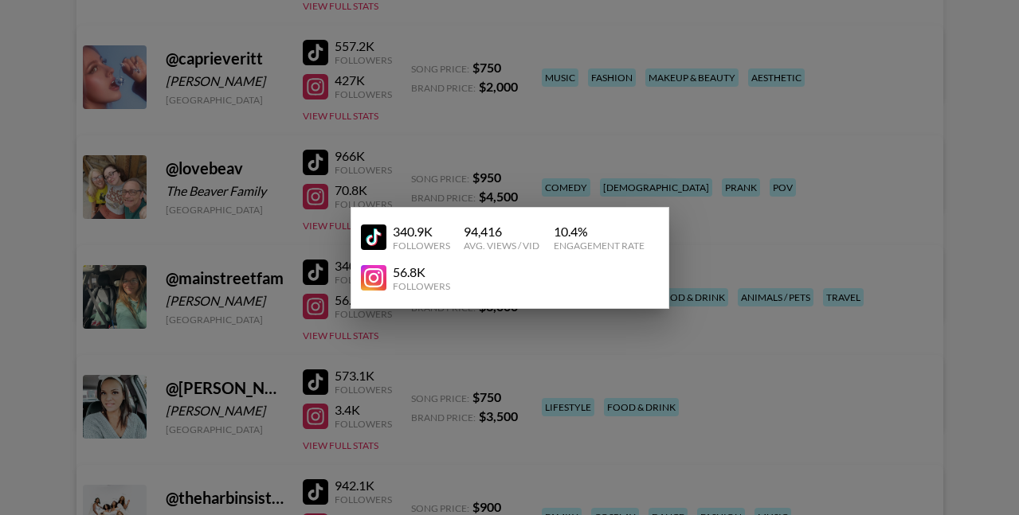
click at [380, 242] on img at bounding box center [373, 237] width 25 height 25
click at [715, 306] on div at bounding box center [509, 257] width 1019 height 515
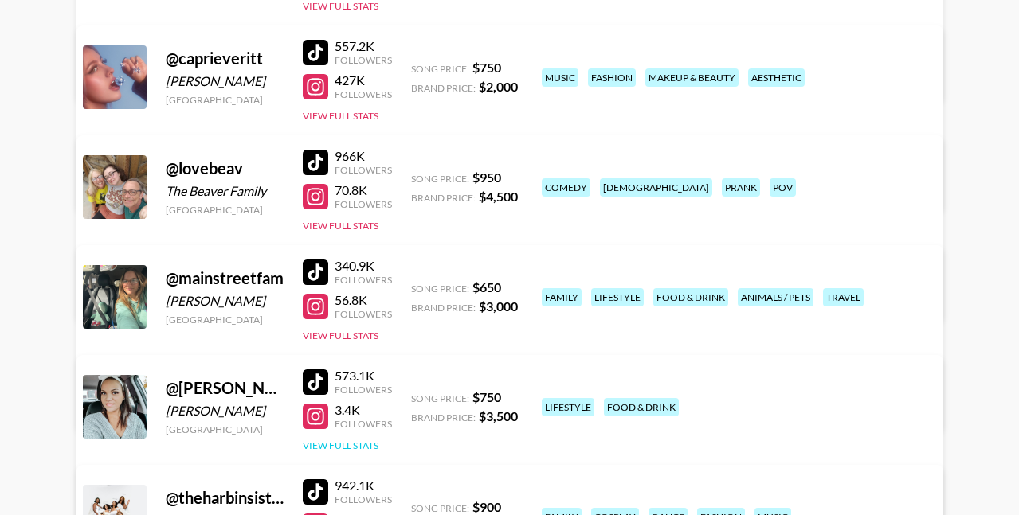
click at [338, 445] on button "View Full Stats" at bounding box center [341, 446] width 76 height 12
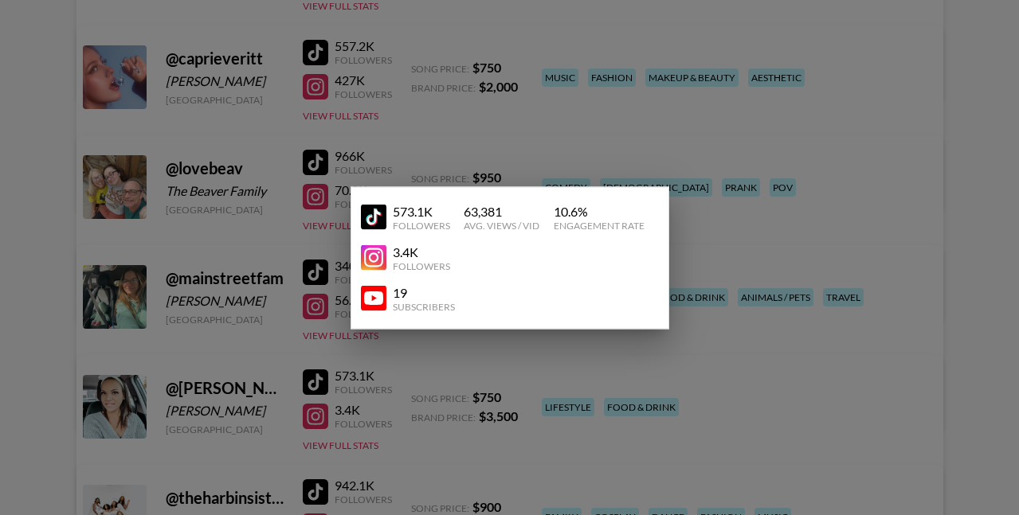
click at [645, 374] on div at bounding box center [509, 257] width 1019 height 515
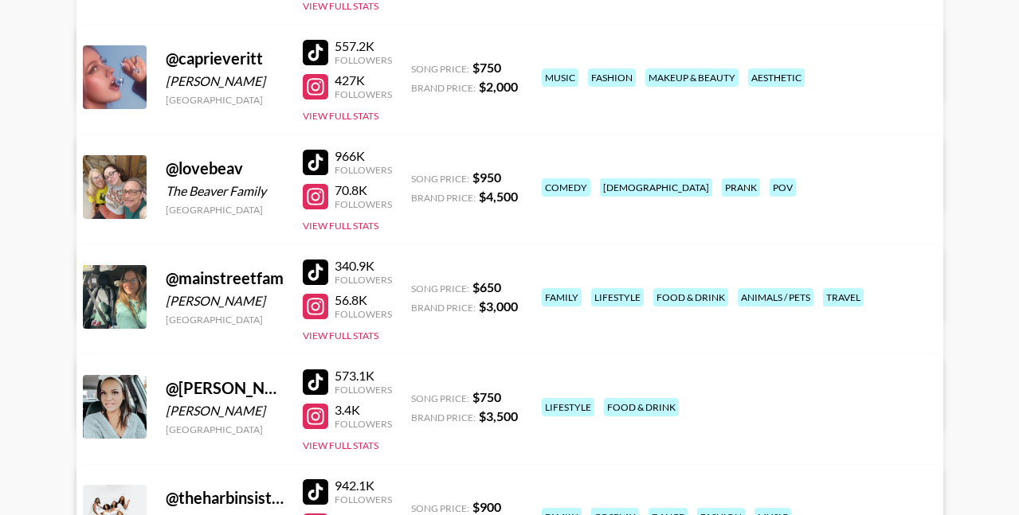
click at [416, 396] on link "View/Edit Details" at bounding box center [260, 404] width 311 height 16
click at [315, 202] on div at bounding box center [315, 196] width 25 height 25
click at [416, 286] on link "View/Edit Details" at bounding box center [260, 294] width 311 height 16
click at [315, 166] on div at bounding box center [315, 162] width 25 height 25
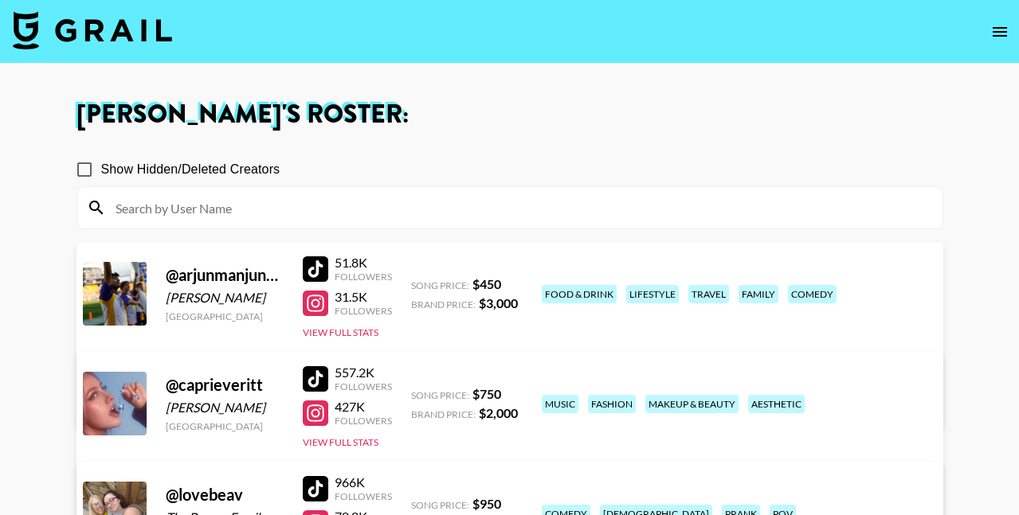
scroll to position [0, 0]
click at [31, 42] on img at bounding box center [92, 30] width 159 height 38
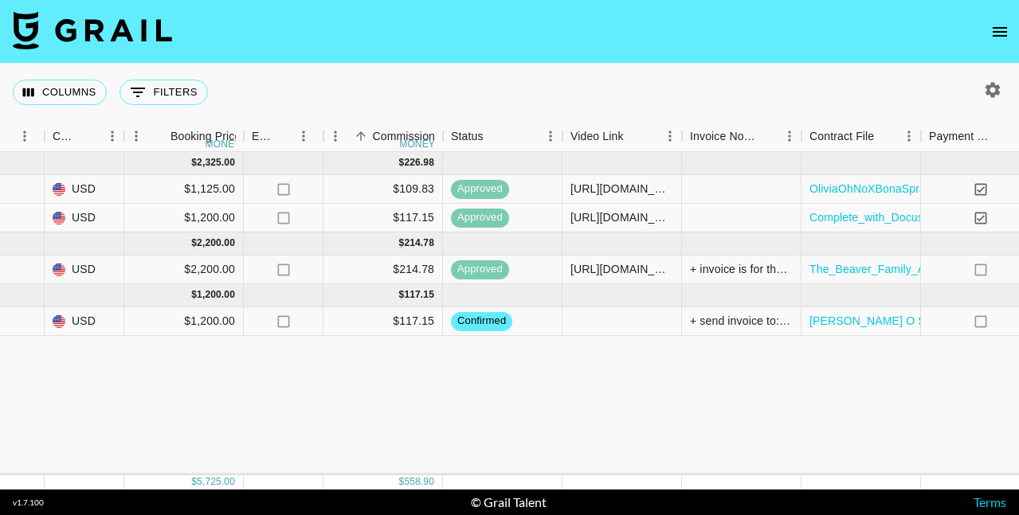
scroll to position [0, 998]
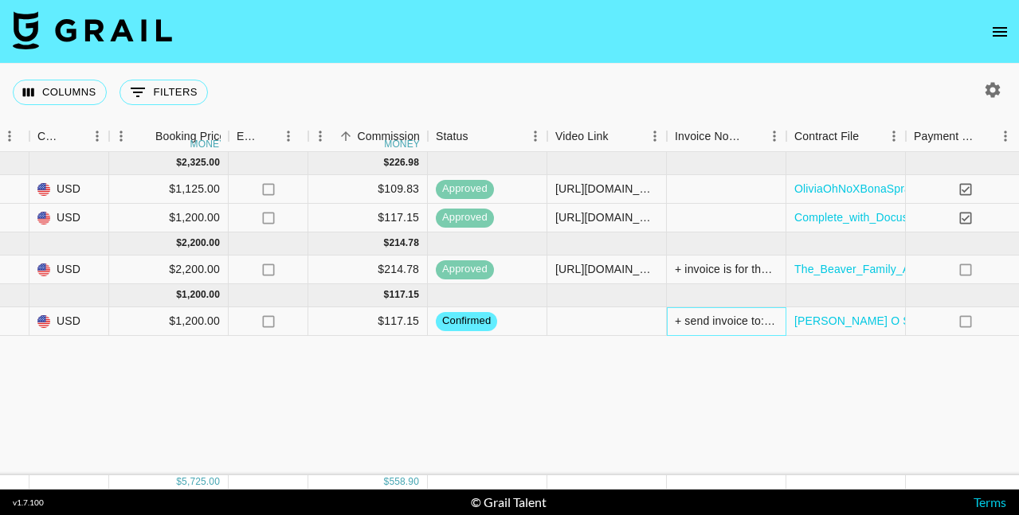
click at [738, 321] on div "+ send invoice to: alexis@vitamincagency.com" at bounding box center [726, 321] width 103 height 16
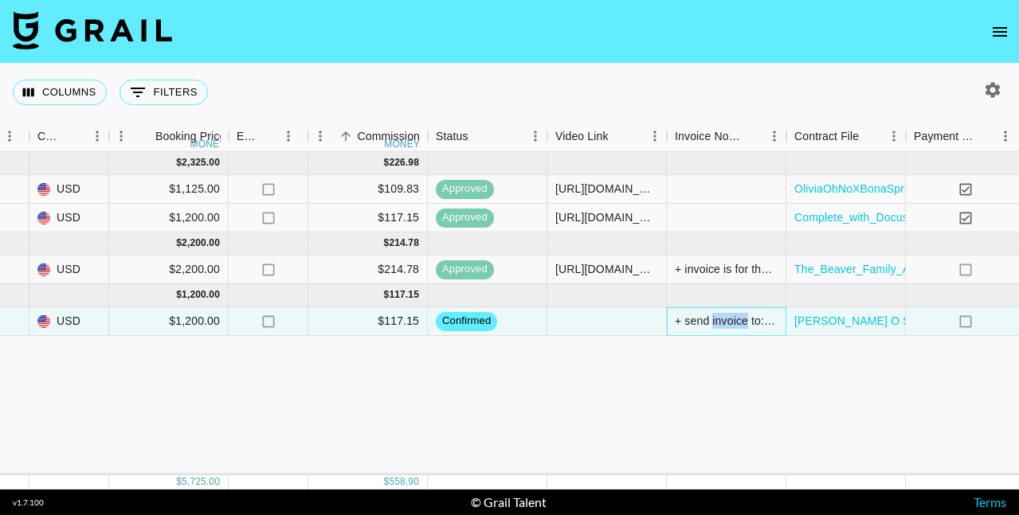
click at [739, 321] on div "+ send invoice to: alexis@vitamincagency.com" at bounding box center [726, 321] width 103 height 16
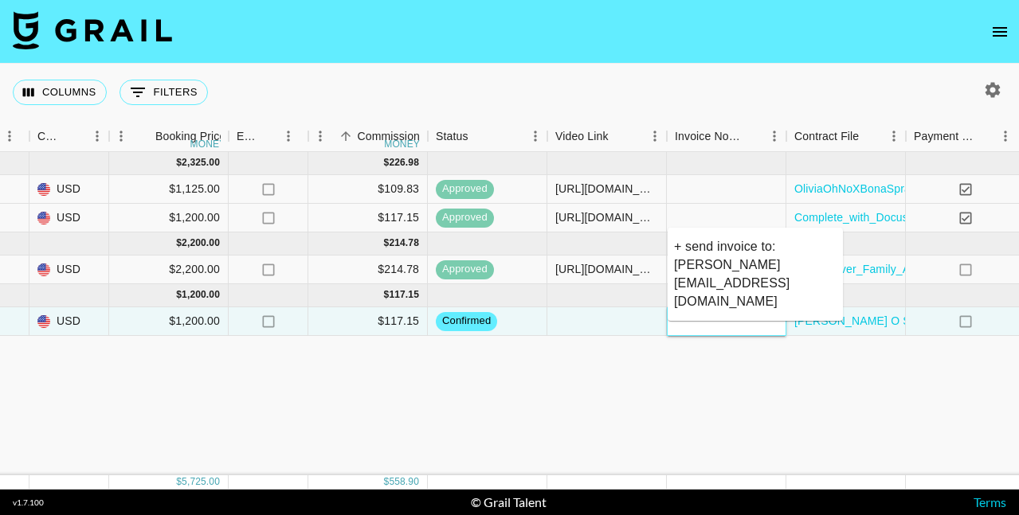
click at [739, 321] on div at bounding box center [726, 322] width 119 height 29
click at [676, 244] on textarea "+ send invoice to: alexis@vitamincagency.com" at bounding box center [755, 273] width 163 height 73
click at [735, 244] on textarea "THIS CAMPAGIN HAS BEEN POSTPONED UNTIL JANUARY 2026 PER THE BRAND'S REQUEST + s…" at bounding box center [755, 273] width 163 height 73
click at [774, 249] on textarea "THIS CAMPAGIN HAS BEEN POSTPONED UNTIL JANUARY 2026 PER THE BRAND'S REQUEST + s…" at bounding box center [755, 273] width 163 height 73
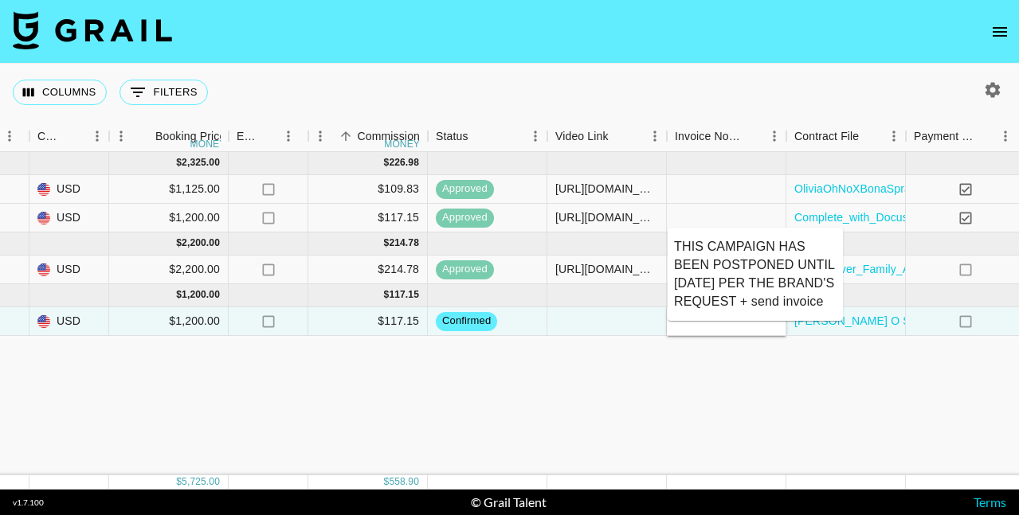
type textarea "THIS CAMPAIGN HAS BEEN POSTPONED UNTIL JANUARY 2026 PER THE BRAND'S REQUEST + s…"
click at [670, 357] on div "Jun '25 ( 2 ) $ 2,325.00 $ 226.98 rec0v1aHlBPrUH8vZ olivia.ohno Social Native i…" at bounding box center [165, 313] width 2326 height 323
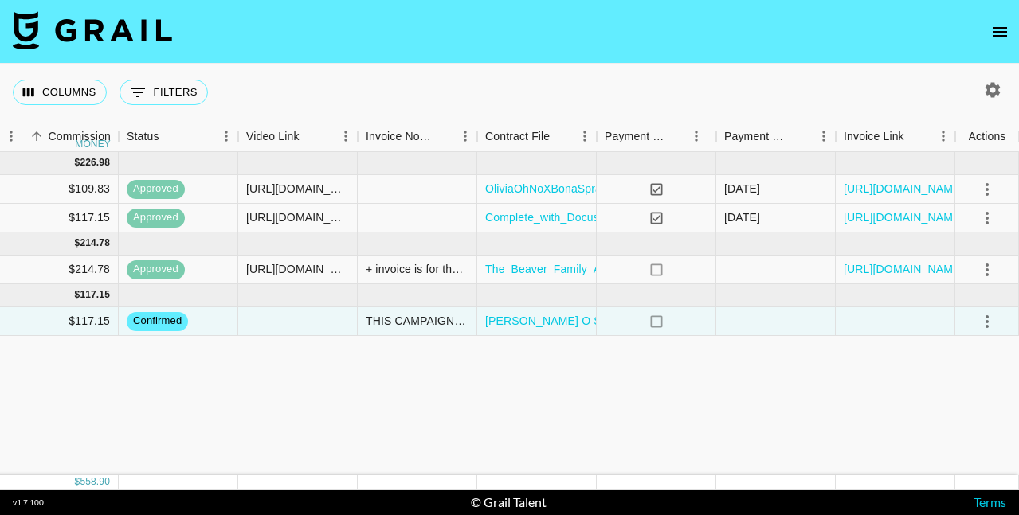
scroll to position [0, 1307]
click at [985, 322] on icon "select merge strategy" at bounding box center [986, 321] width 3 height 13
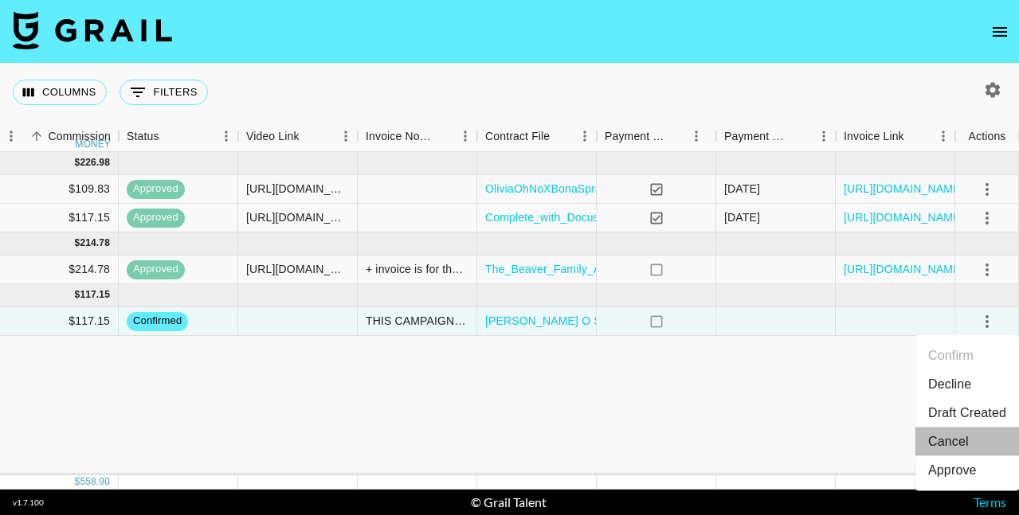
click at [951, 443] on li "Cancel" at bounding box center [967, 442] width 104 height 29
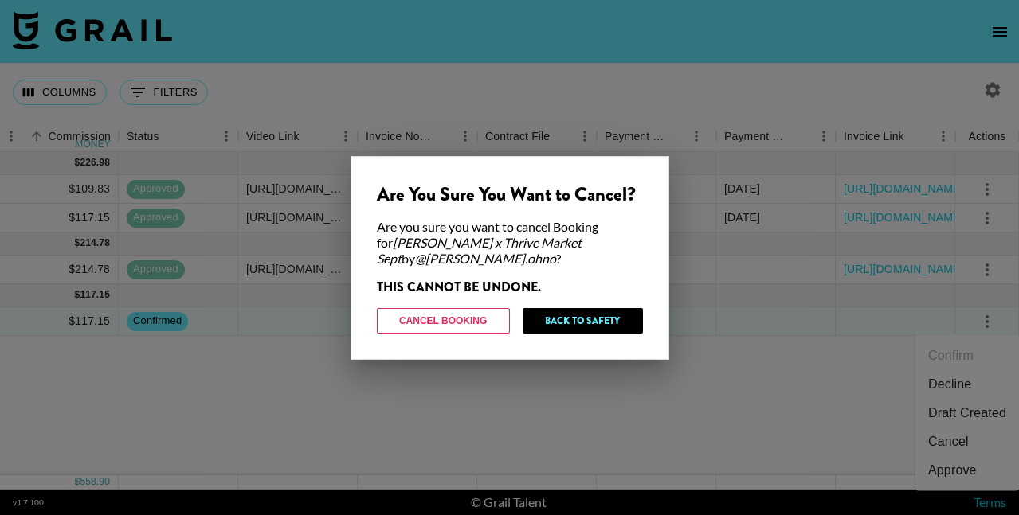
click at [759, 394] on div at bounding box center [509, 257] width 1019 height 515
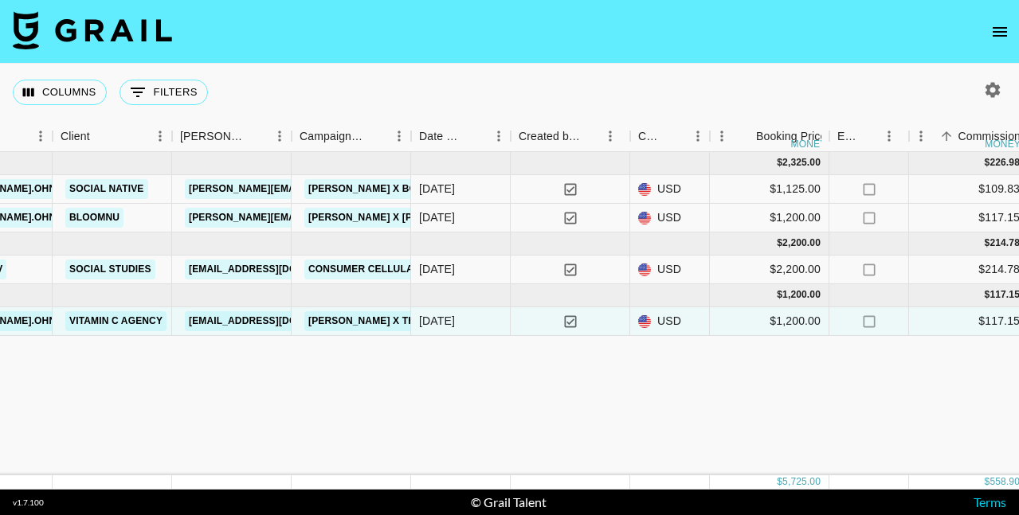
click at [362, 400] on div "Jun '25 ( 2 ) $ 2,325.00 $ 226.98 rec0v1aHlBPrUH8vZ olivia.ohno Social Native i…" at bounding box center [765, 313] width 2326 height 323
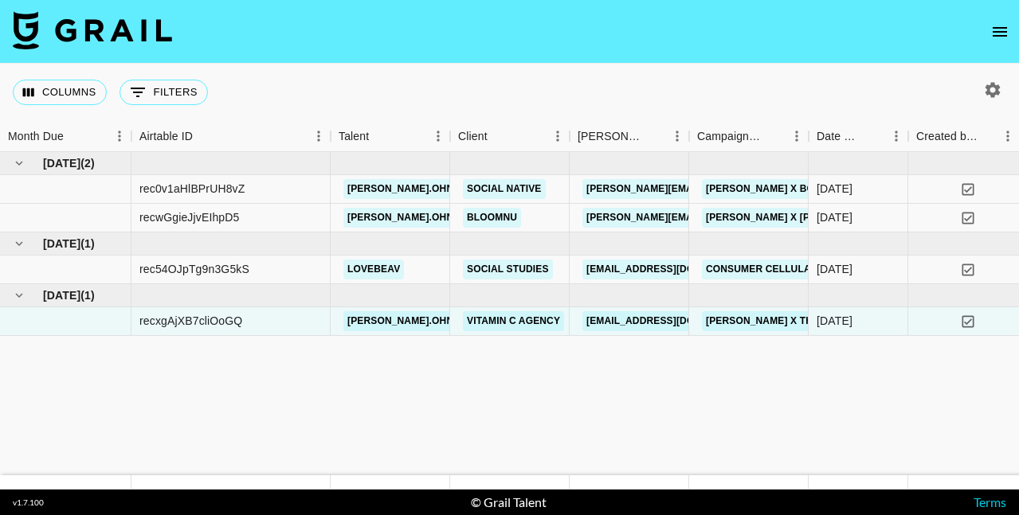
scroll to position [0, 0]
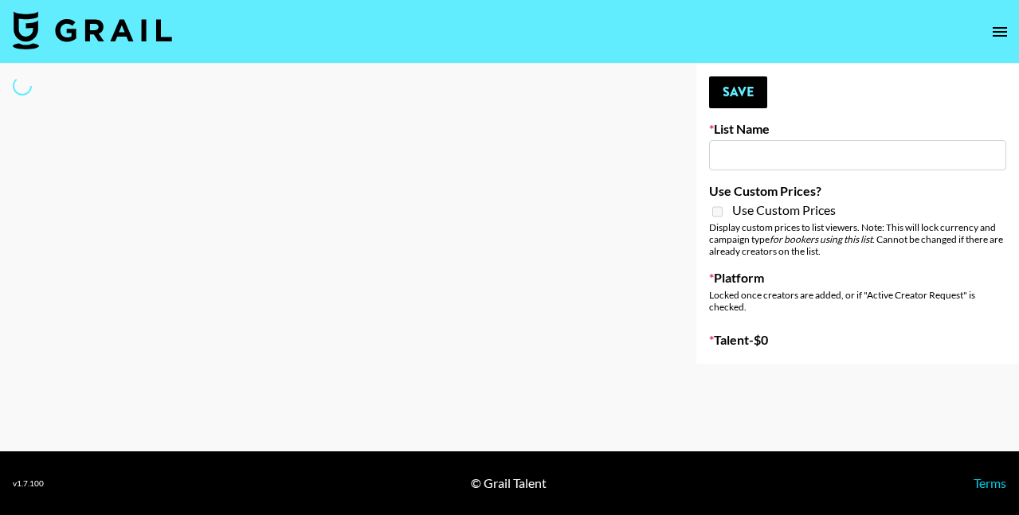
select select "Song"
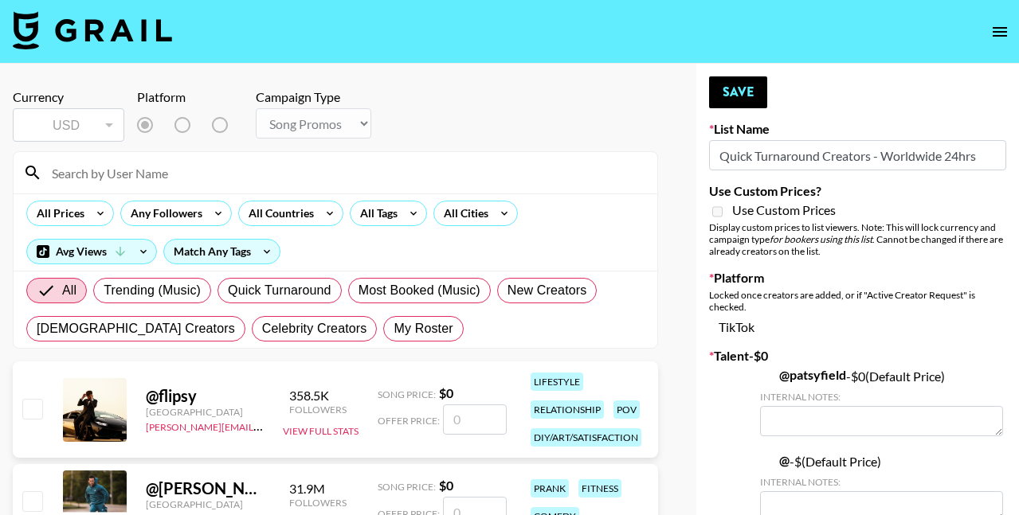
type input "Quick Turnaround Creators - Worldwide 24hrs"
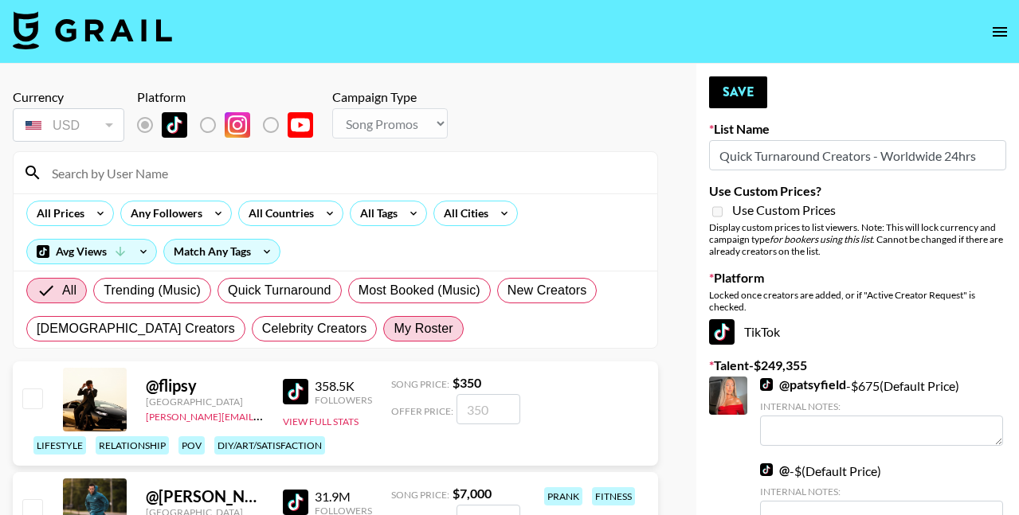
click at [394, 327] on span "My Roster" at bounding box center [423, 328] width 59 height 19
click at [394, 329] on input "My Roster" at bounding box center [394, 329] width 0 height 0
radio input "true"
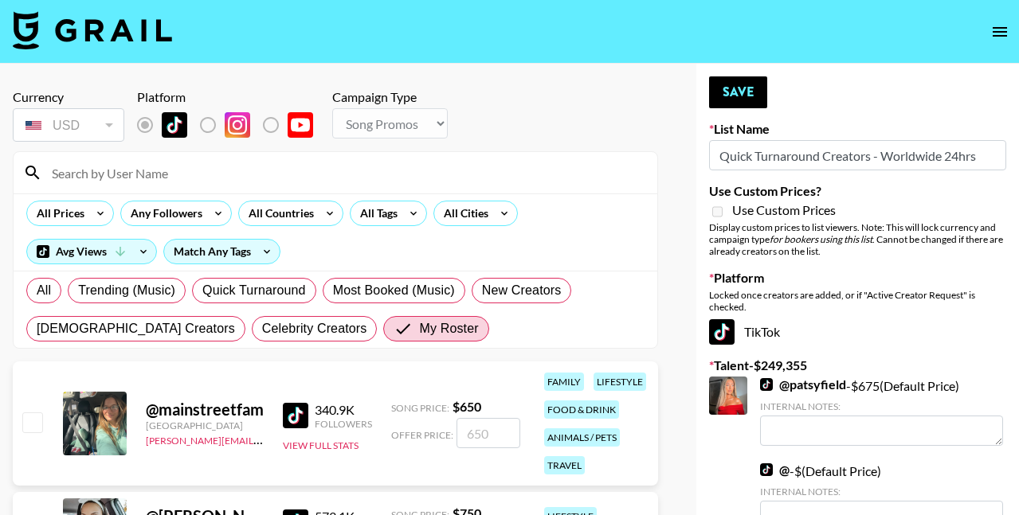
click at [27, 422] on input "checkbox" at bounding box center [31, 422] width 19 height 19
checkbox input "true"
type input "650"
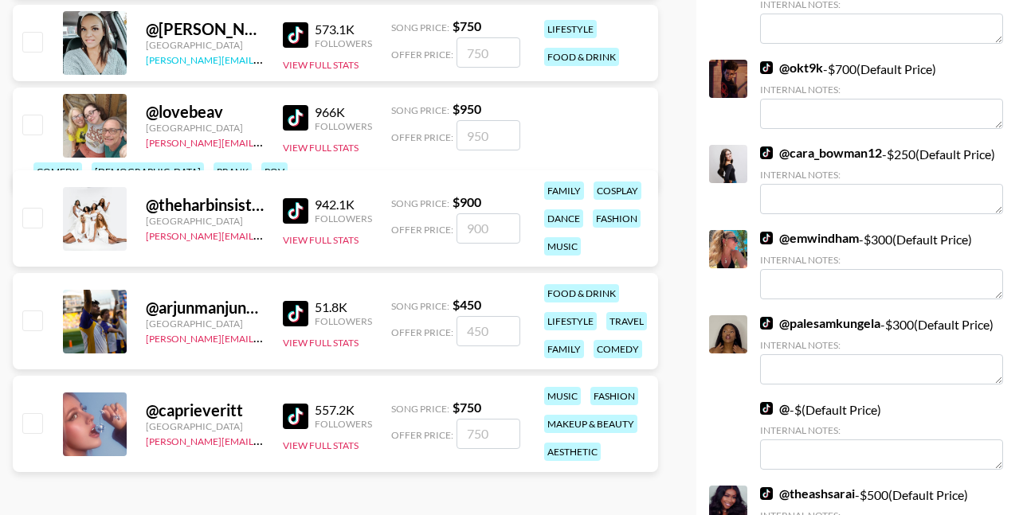
scroll to position [488, 0]
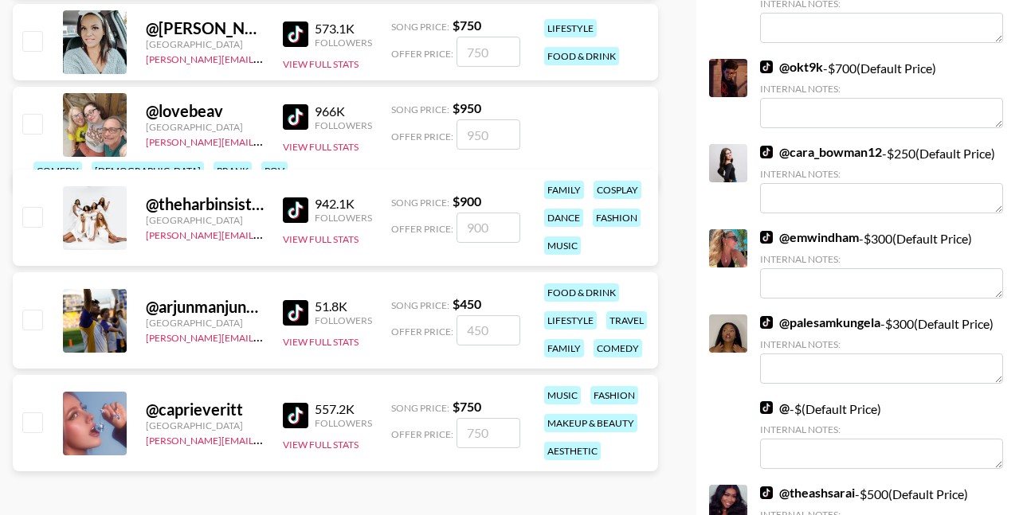
click at [30, 315] on input "checkbox" at bounding box center [31, 319] width 19 height 19
checkbox input "true"
type input "450"
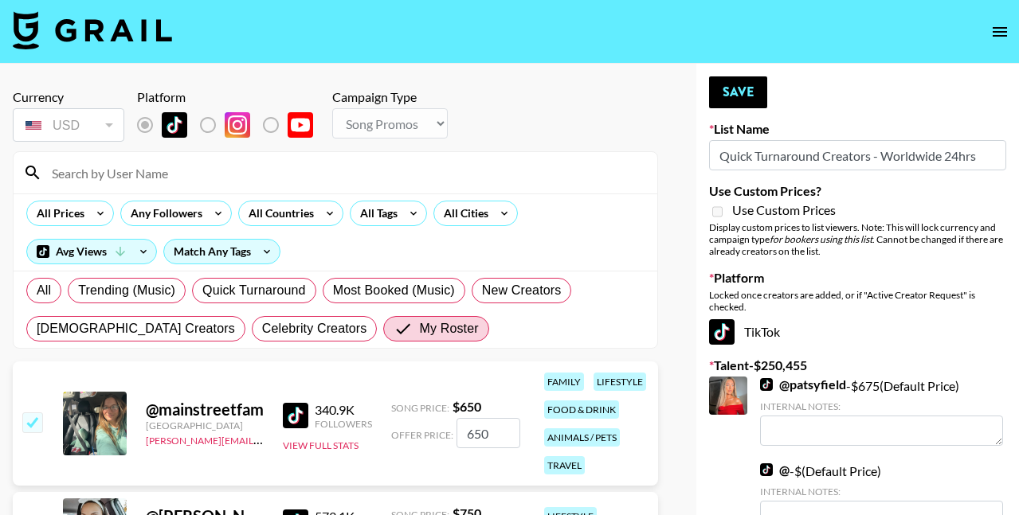
scroll to position [0, 0]
click at [742, 100] on button "Save" at bounding box center [738, 92] width 58 height 32
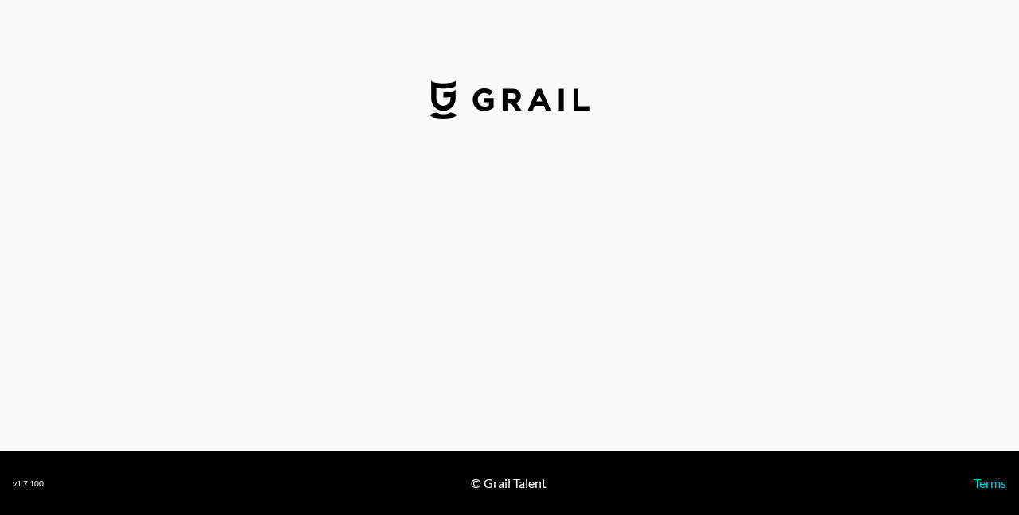
select select "USD"
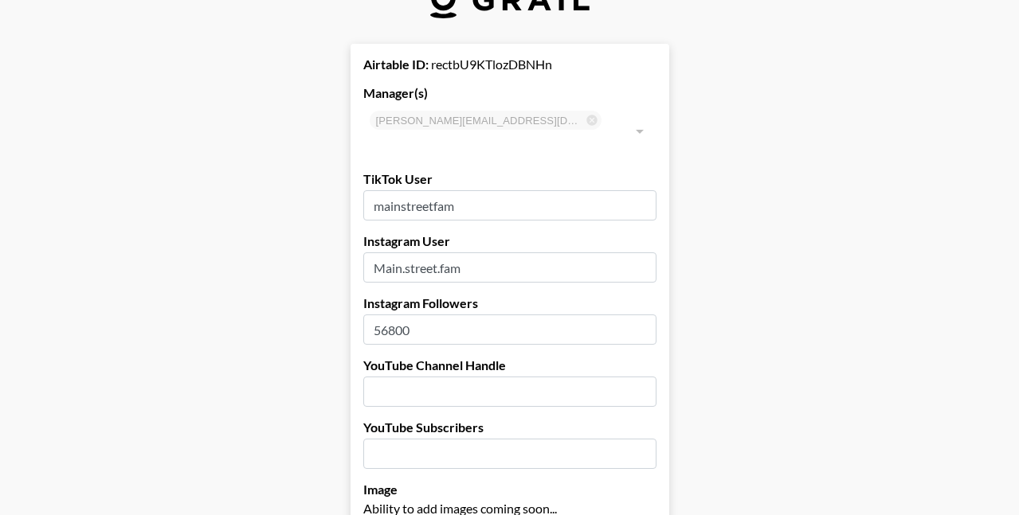
type input "[GEOGRAPHIC_DATA]"
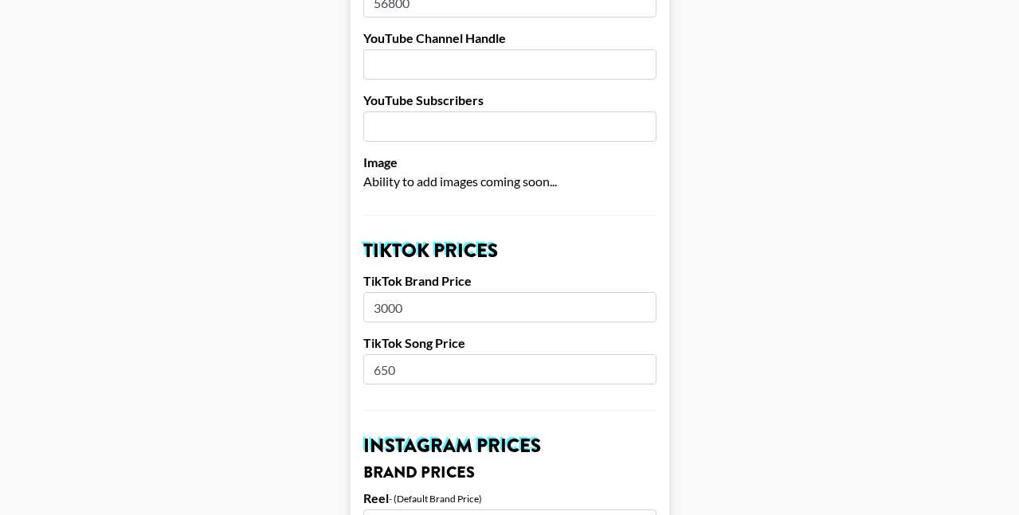
scroll to position [393, 0]
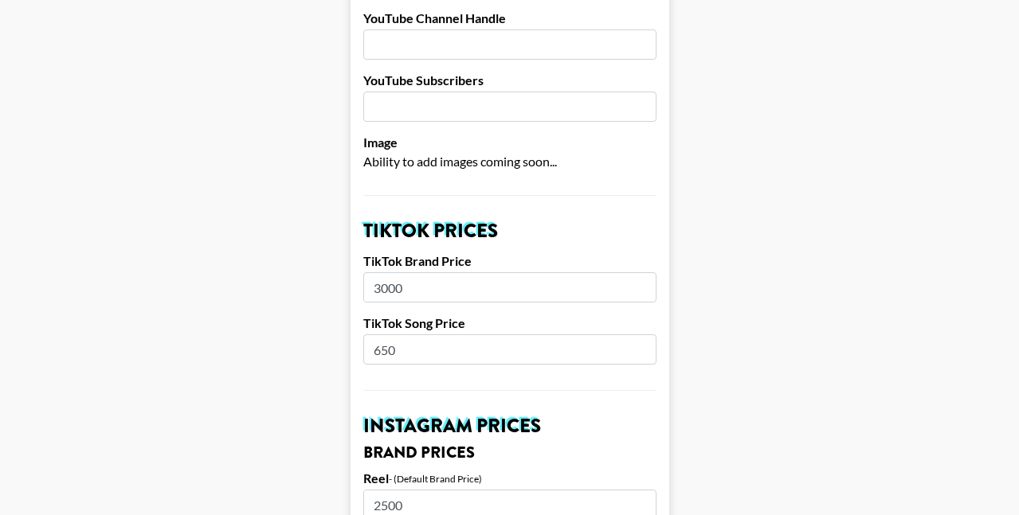
click at [391, 272] on input "3000" at bounding box center [509, 287] width 293 height 30
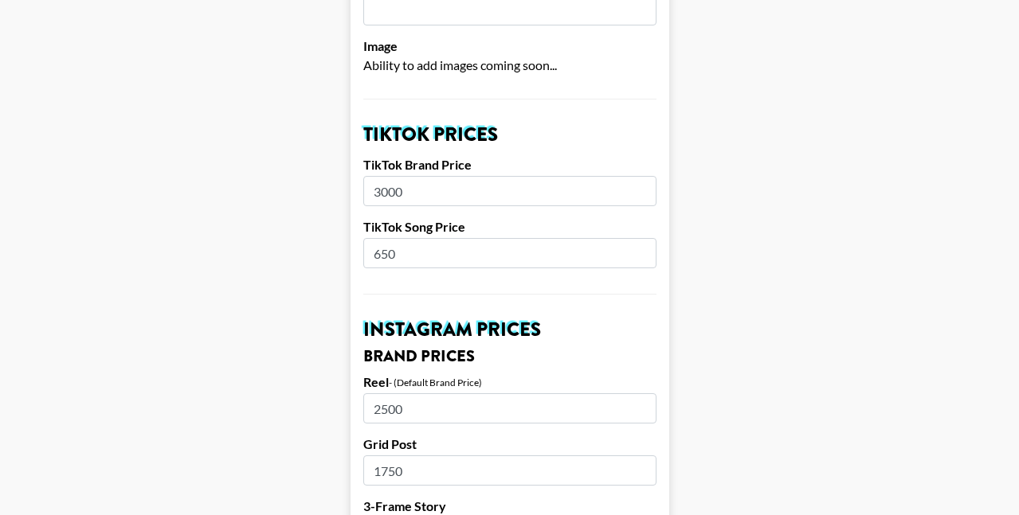
scroll to position [503, 0]
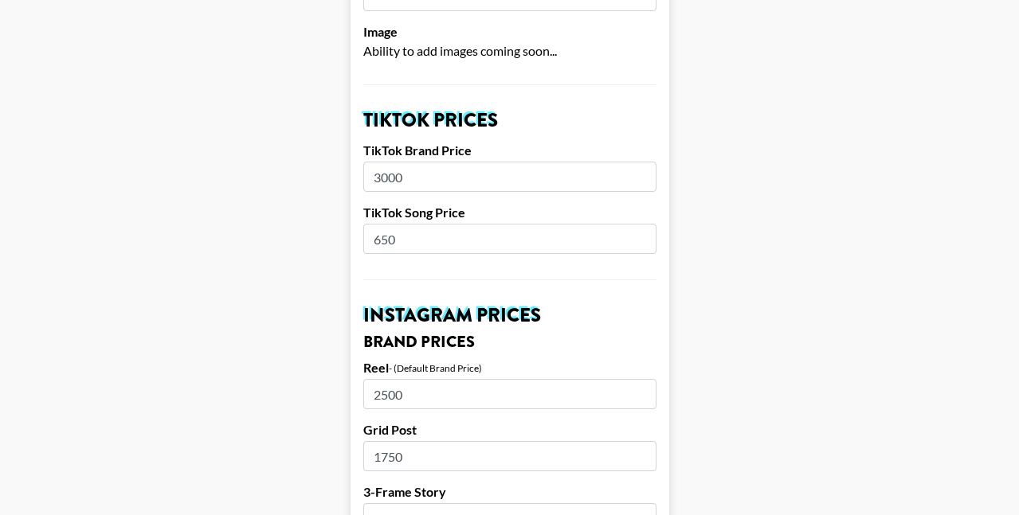
click at [396, 379] on input "2500" at bounding box center [509, 394] width 293 height 30
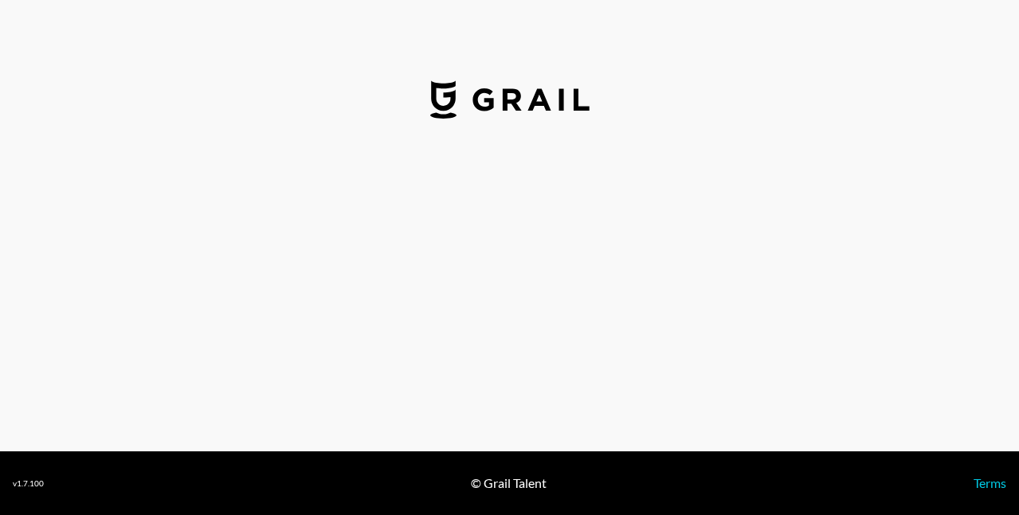
select select "USD"
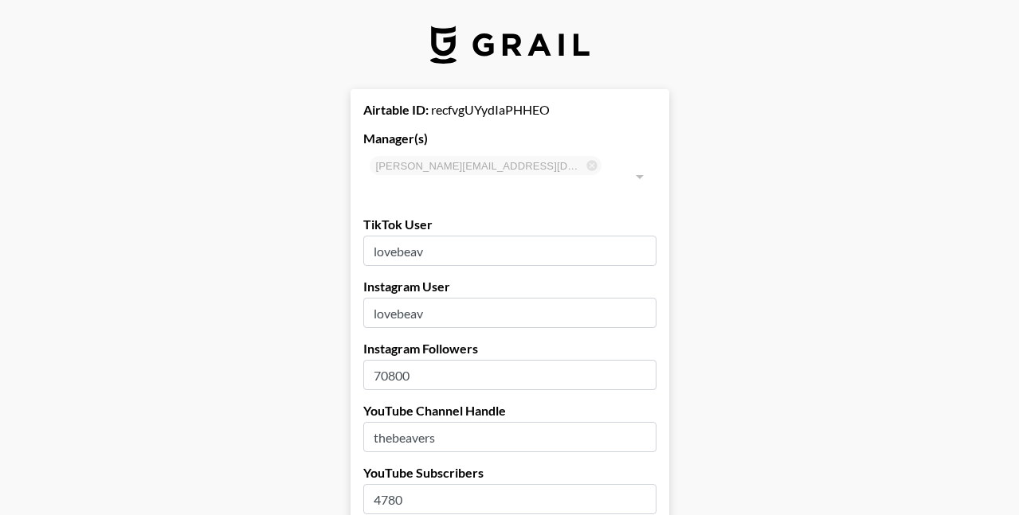
type input "[GEOGRAPHIC_DATA]"
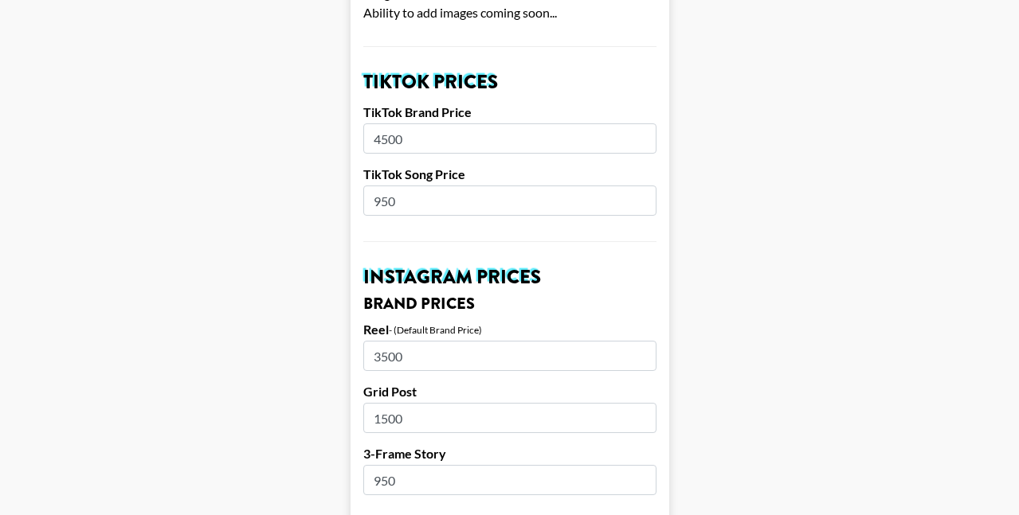
scroll to position [572, 0]
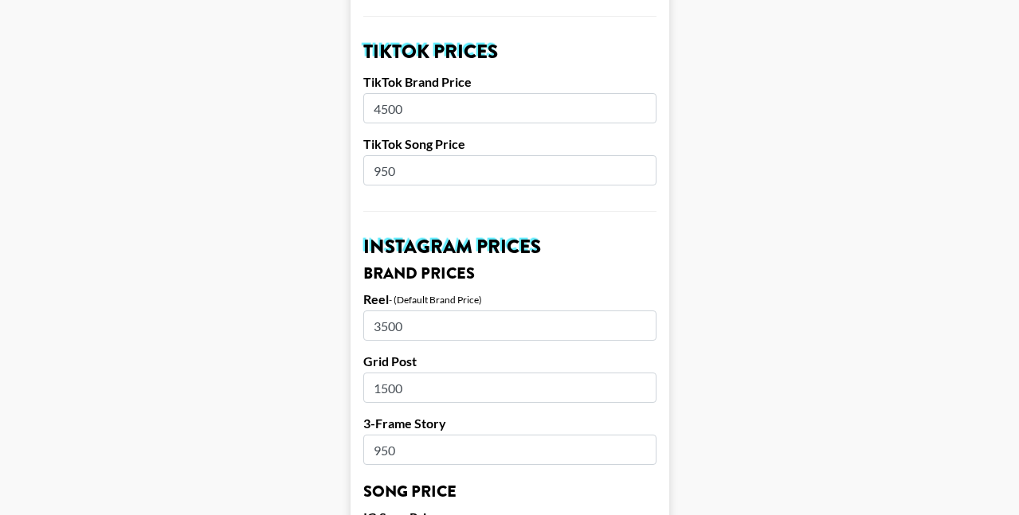
click at [409, 93] on input "4500" at bounding box center [509, 108] width 293 height 30
click at [379, 93] on input "4500" at bounding box center [509, 108] width 293 height 30
type input "5500"
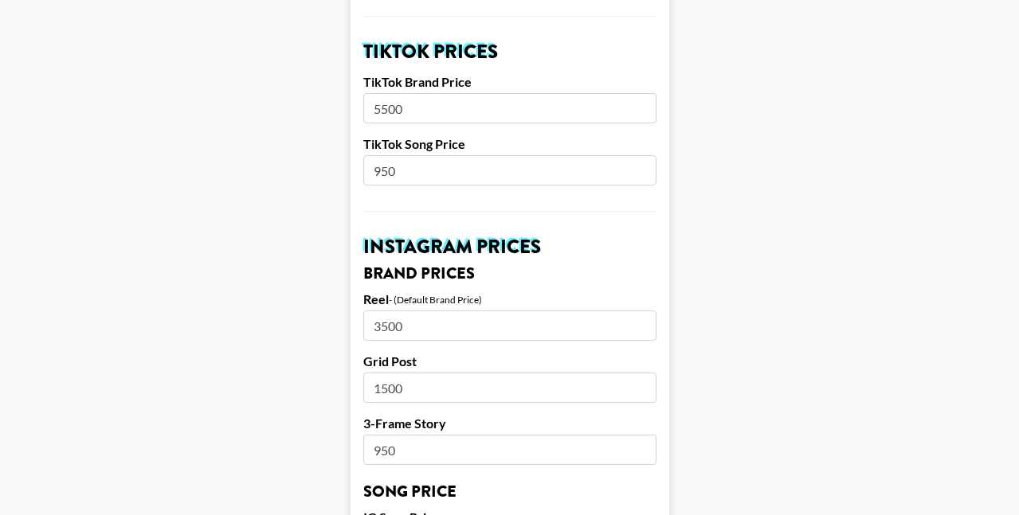
click at [311, 232] on main "Airtable ID: recfvgUYydIaPHHEO Manager(s) [PERSON_NAME][EMAIL_ADDRESS][DOMAIN_N…" at bounding box center [509, 519] width 993 height 2005
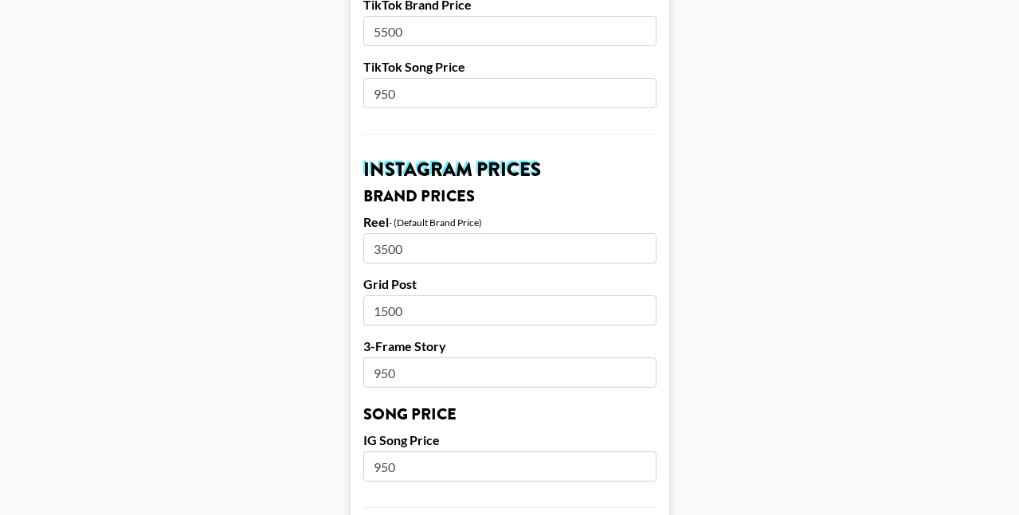
scroll to position [650, 0]
click at [381, 233] on input "3500" at bounding box center [509, 248] width 293 height 30
click at [387, 233] on input "4500" at bounding box center [509, 248] width 293 height 30
type input "4500"
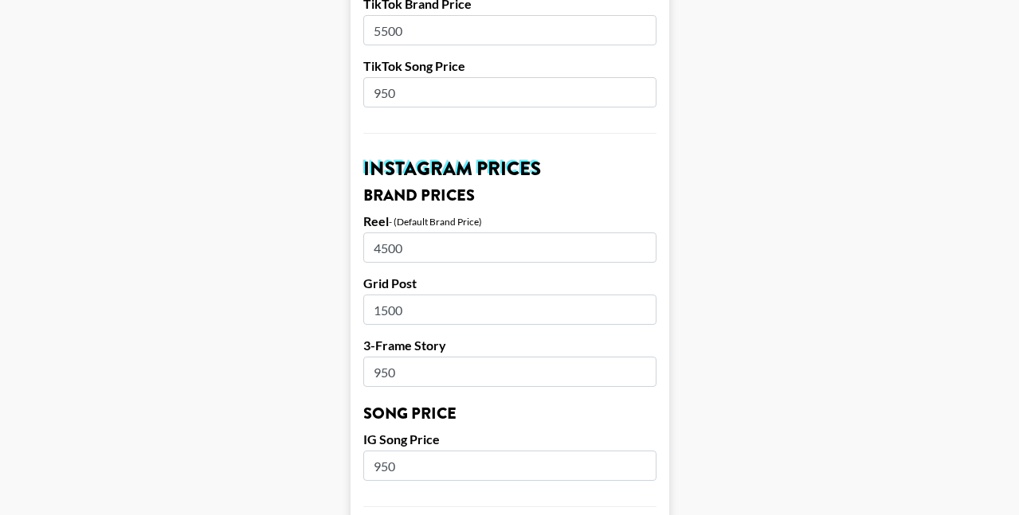
click at [374, 357] on input "950" at bounding box center [509, 372] width 293 height 30
drag, startPoint x: 400, startPoint y: 351, endPoint x: 346, endPoint y: 351, distance: 54.2
click at [346, 351] on main "Airtable ID: recfvgUYydIaPHHEO Manager(s) [PERSON_NAME][EMAIL_ADDRESS][DOMAIN_N…" at bounding box center [509, 441] width 993 height 2005
click at [388, 357] on input "1000" at bounding box center [509, 372] width 293 height 30
click at [389, 357] on input "1000" at bounding box center [509, 372] width 293 height 30
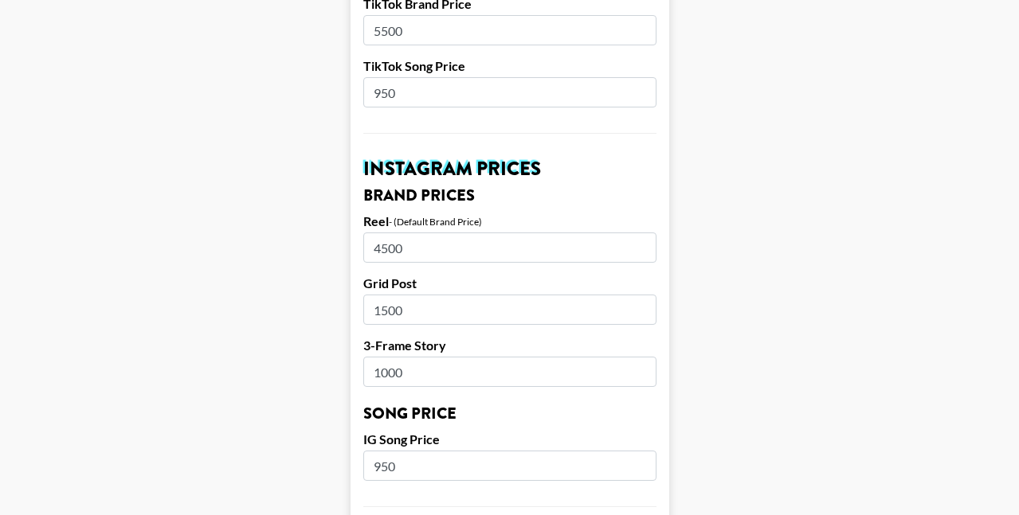
click at [389, 357] on input "1000" at bounding box center [509, 372] width 293 height 30
type input "1000"
click at [293, 280] on main "Airtable ID: recfvgUYydIaPHHEO Manager(s) [PERSON_NAME][EMAIL_ADDRESS][DOMAIN_N…" at bounding box center [509, 441] width 993 height 2005
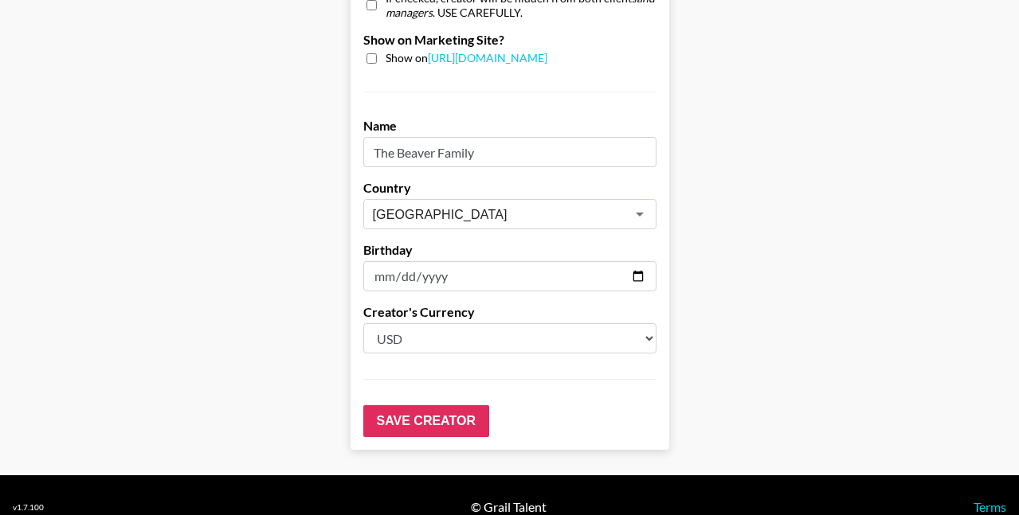
scroll to position [1643, 0]
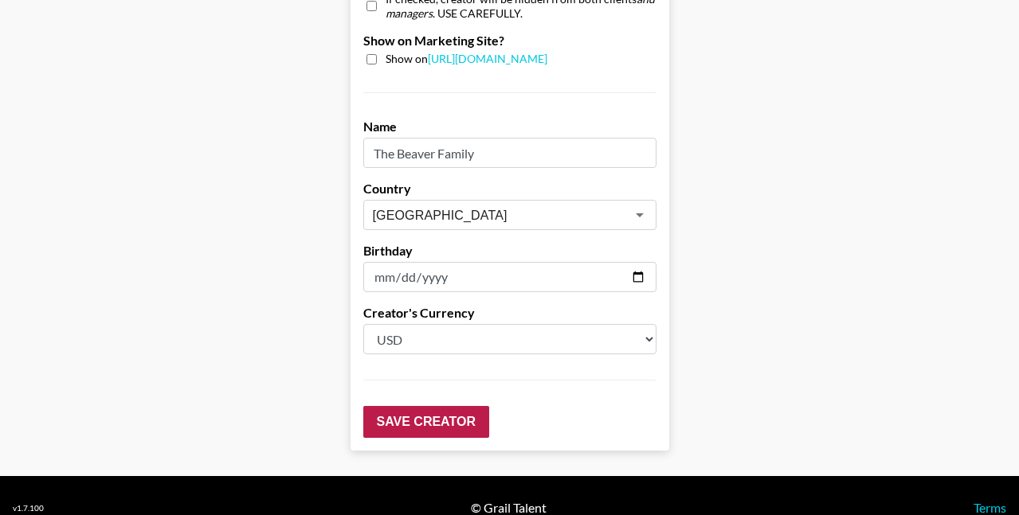
click at [426, 407] on input "Save Creator" at bounding box center [426, 422] width 126 height 32
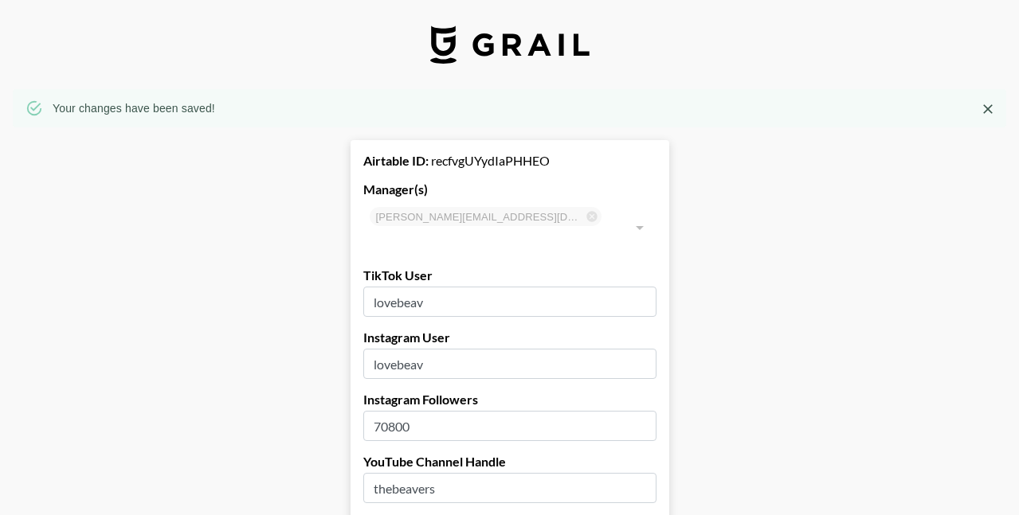
scroll to position [0, 0]
